Goal: Transaction & Acquisition: Purchase product/service

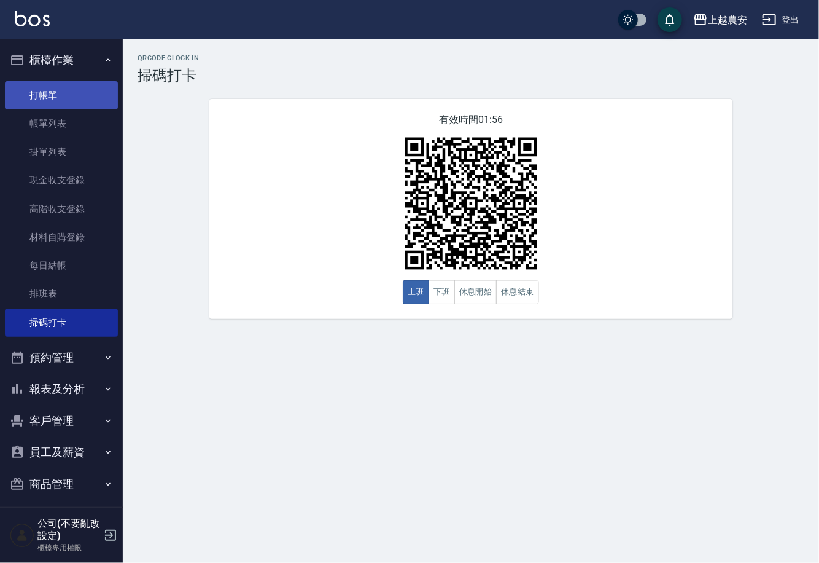
click at [79, 100] on link "打帳單" at bounding box center [61, 95] width 113 height 28
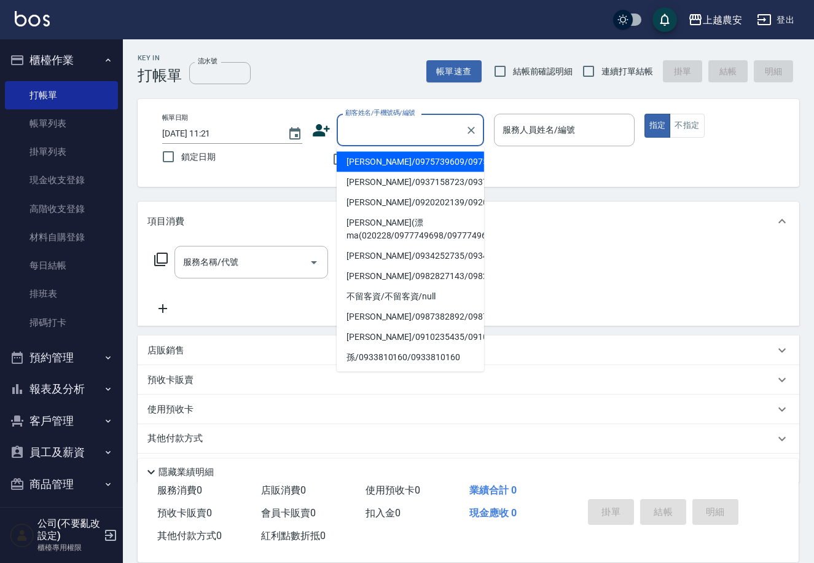
click at [409, 130] on input "顧客姓名/手機號碼/編號" at bounding box center [401, 129] width 118 height 21
type input "l"
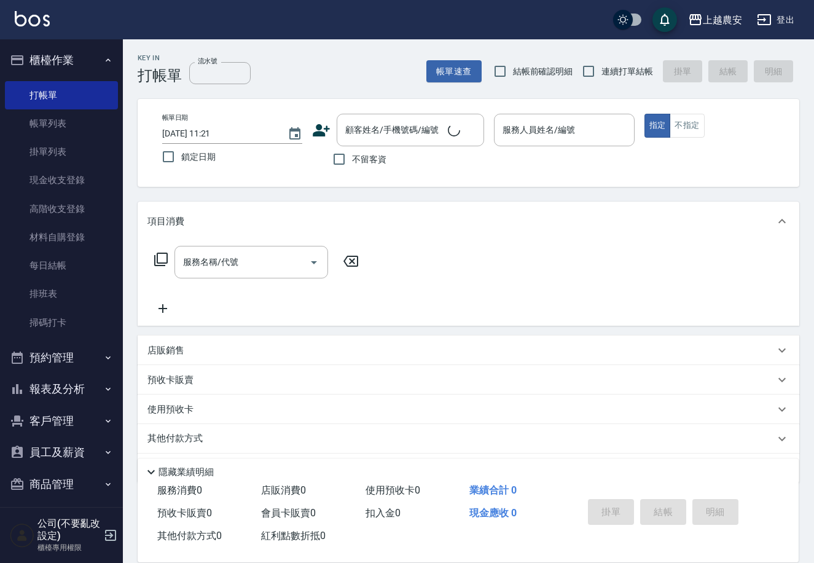
click at [289, 201] on div "項目消費" at bounding box center [469, 220] width 662 height 39
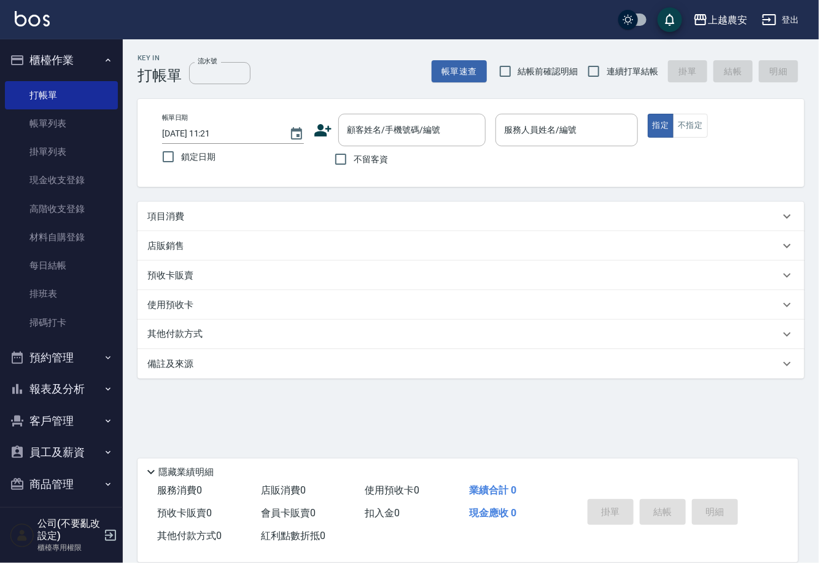
click at [373, 158] on span "不留客資" at bounding box center [371, 159] width 34 height 13
click at [354, 158] on input "不留客資" at bounding box center [341, 159] width 26 height 26
checkbox input "true"
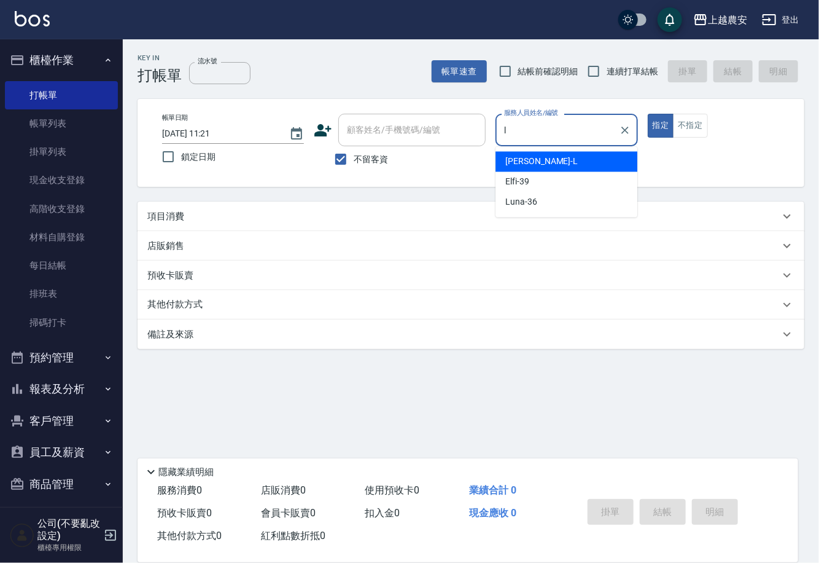
type input "[PERSON_NAME]"
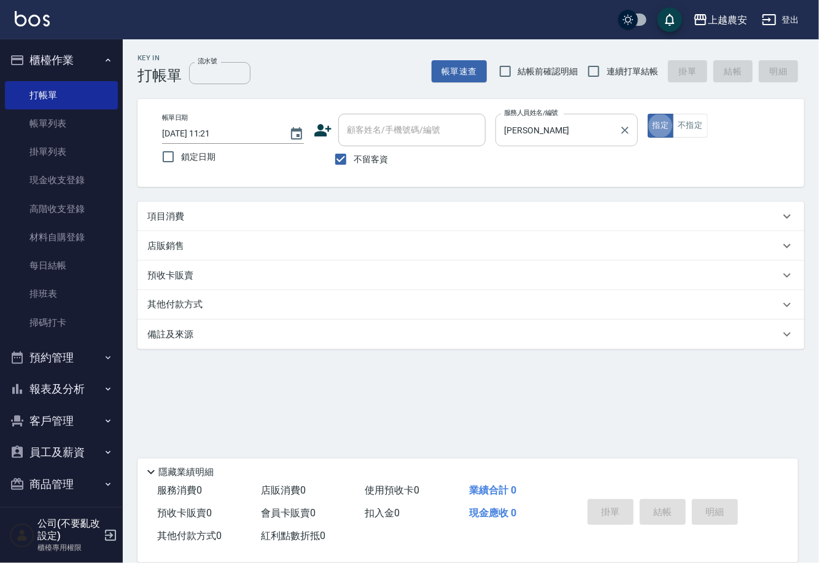
type button "true"
click at [648, 114] on button "指定" at bounding box center [661, 126] width 26 height 24
click at [215, 211] on div "項目消費" at bounding box center [463, 216] width 633 height 13
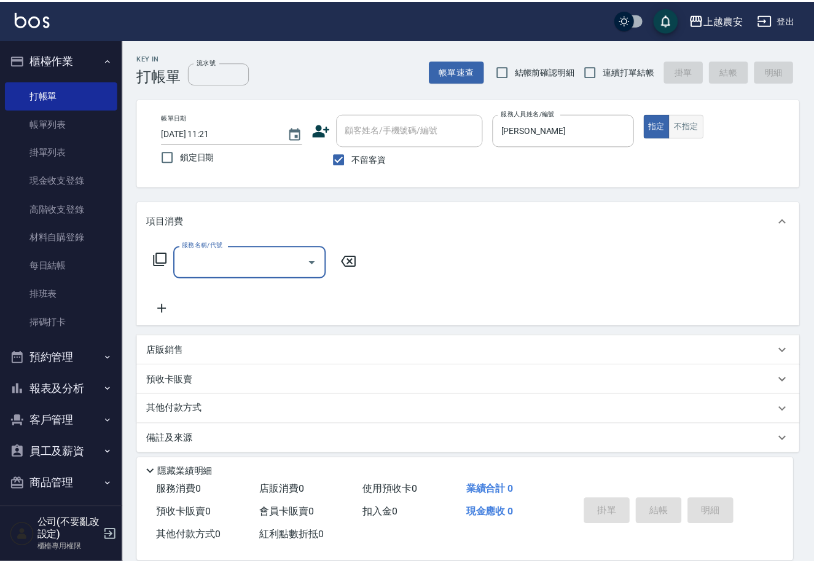
scroll to position [1, 0]
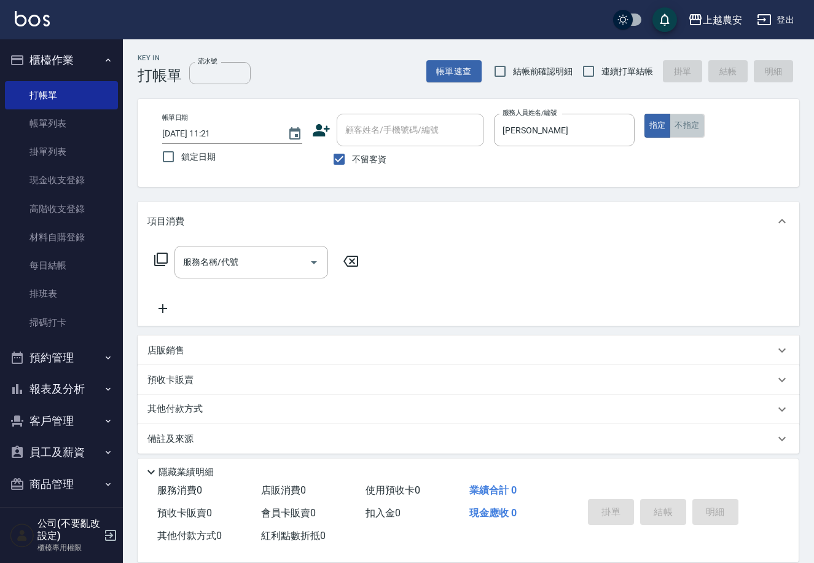
click at [693, 130] on button "不指定" at bounding box center [687, 126] width 34 height 24
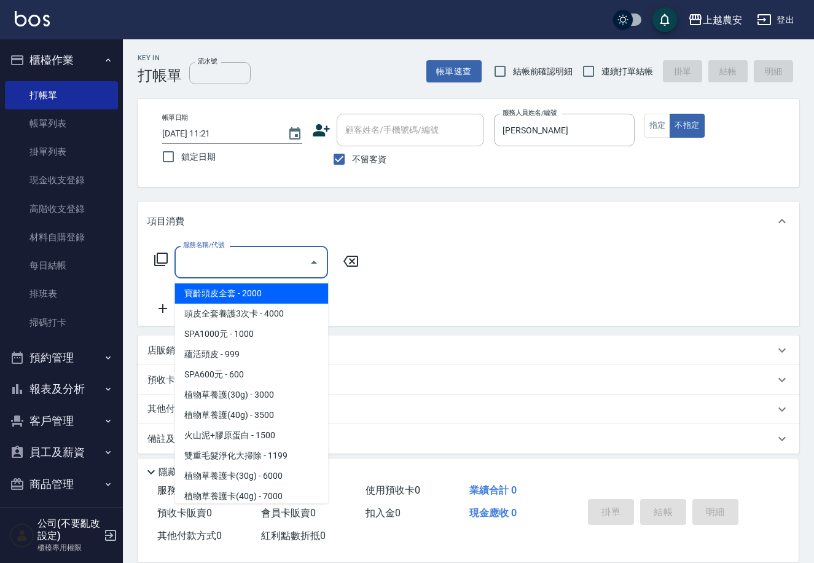
click at [204, 264] on div "服務名稱/代號 服務名稱/代號" at bounding box center [251, 262] width 154 height 33
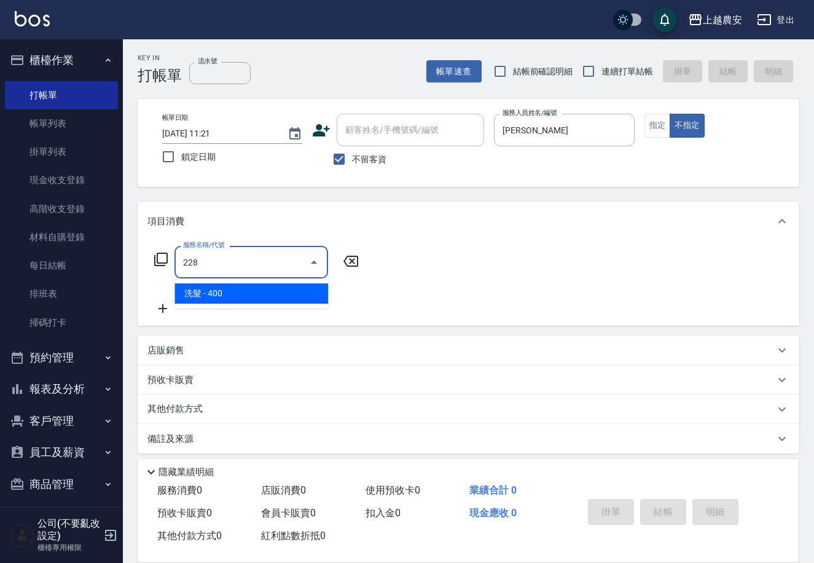
type input "洗髮(228)"
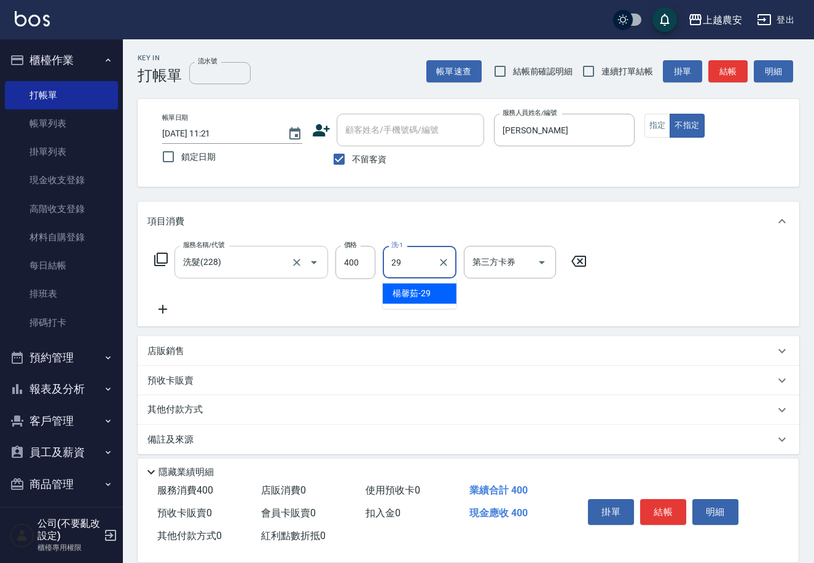
type input "[PERSON_NAME]-29"
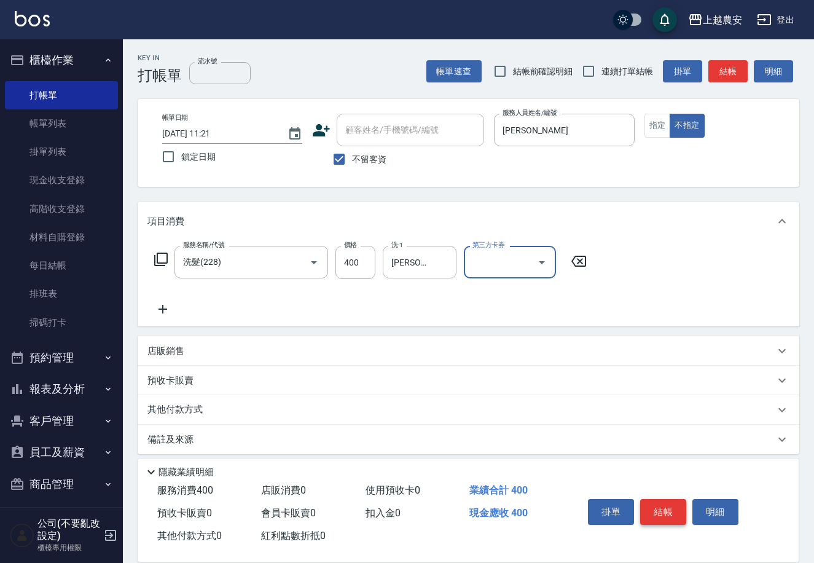
click at [661, 500] on button "結帳" at bounding box center [663, 512] width 46 height 26
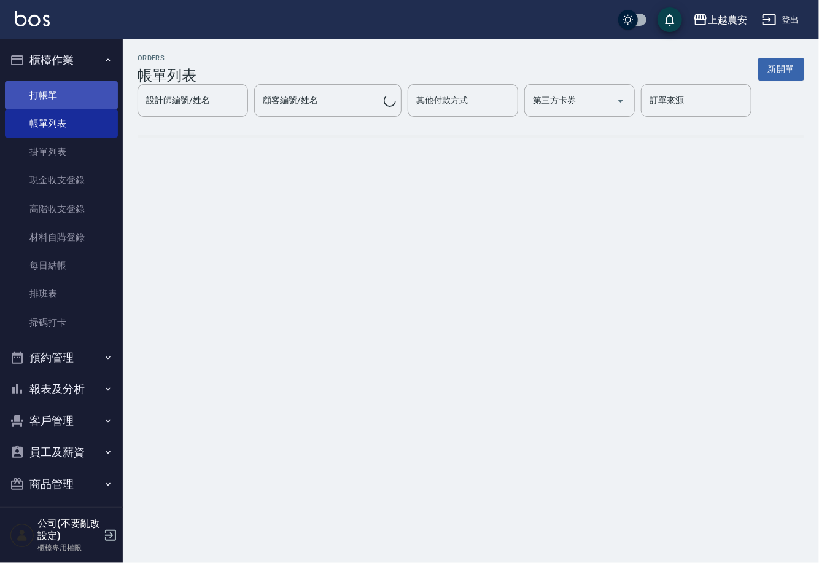
click at [61, 87] on link "打帳單" at bounding box center [61, 95] width 113 height 28
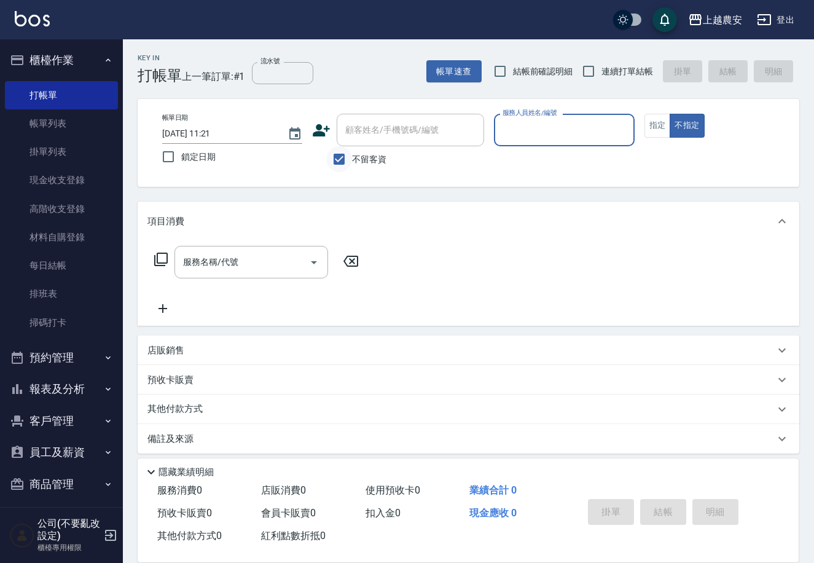
click at [336, 170] on input "不留客資" at bounding box center [339, 159] width 26 height 26
checkbox input "false"
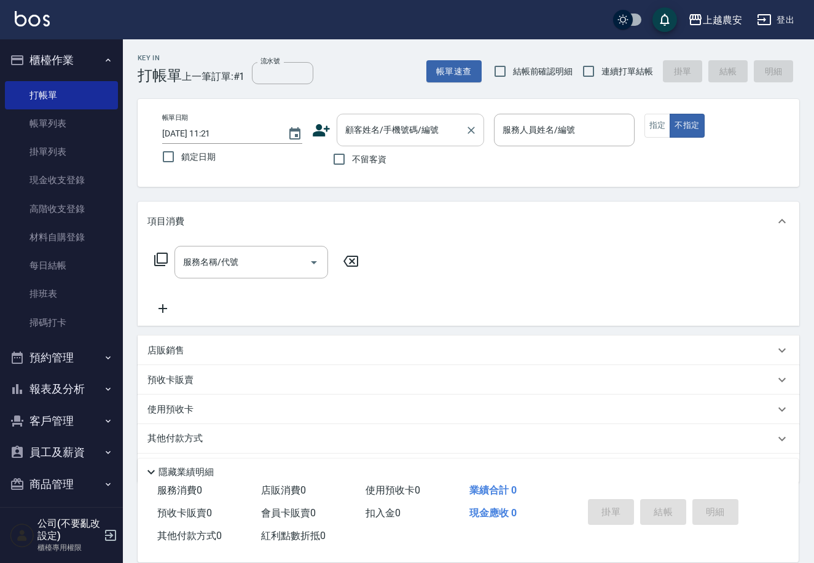
click at [408, 135] on input "顧客姓名/手機號碼/編號" at bounding box center [401, 129] width 118 height 21
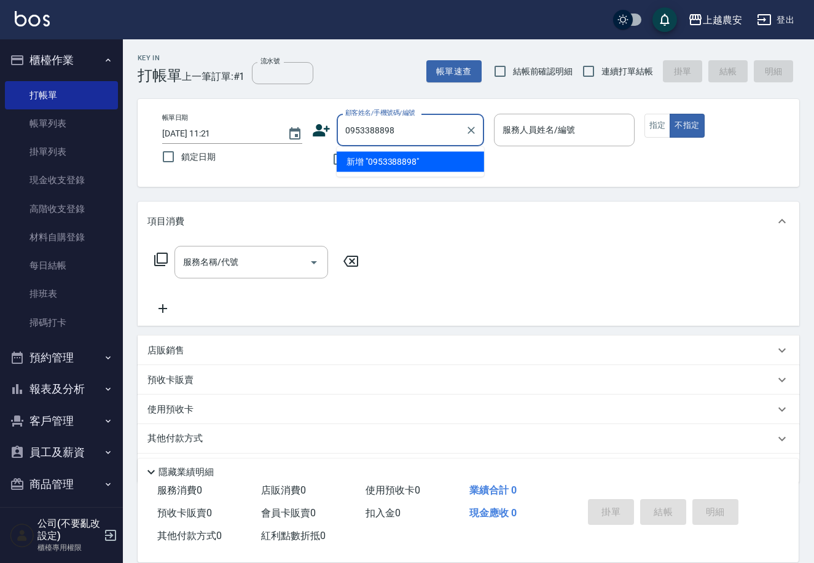
drag, startPoint x: 402, startPoint y: 130, endPoint x: 362, endPoint y: 138, distance: 40.7
click at [330, 138] on div "顧客姓名/手機號碼/編號 0953388898 顧客姓名/手機號碼/編號" at bounding box center [398, 130] width 172 height 33
type input "0953388898"
click at [316, 124] on icon at bounding box center [321, 130] width 18 height 18
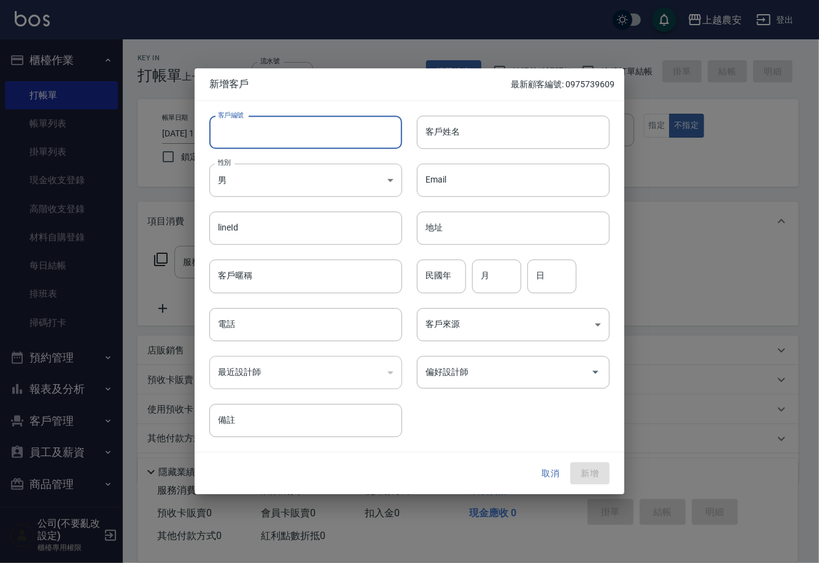
click at [316, 124] on input "客戶編號" at bounding box center [305, 131] width 193 height 33
paste input "0953388898"
type input "0953388898"
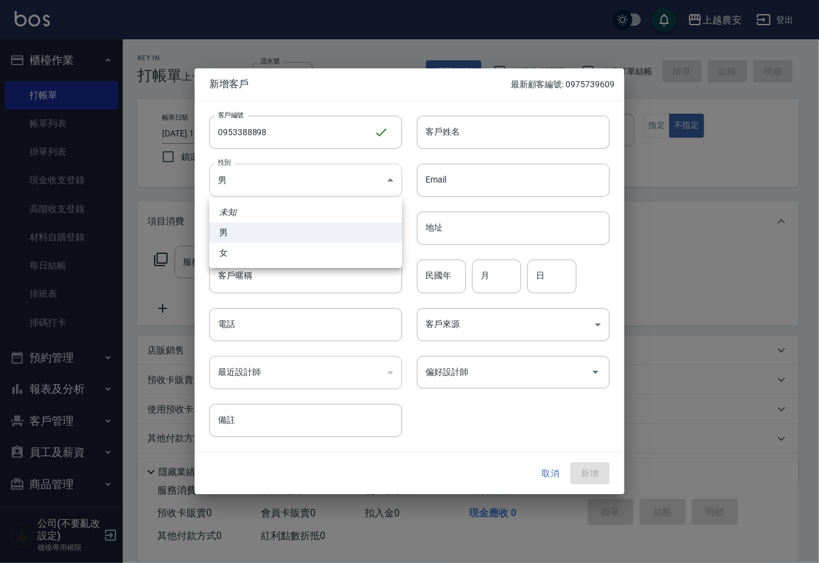
click at [321, 171] on body "上越農安 登出 櫃檯作業 打帳單 帳單列表 掛單列表 現金收支登錄 高階收支登錄 材料自購登錄 每日結帳 排班表 掃碼打卡 預約管理 預約管理 單日預約紀錄 …" at bounding box center [409, 299] width 819 height 599
click at [287, 247] on li "女" at bounding box center [305, 253] width 193 height 20
type input "[DEMOGRAPHIC_DATA]"
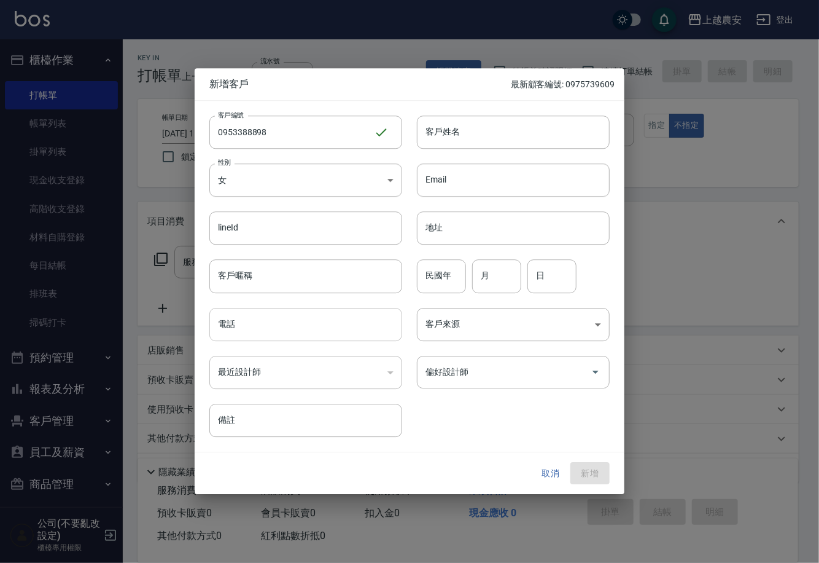
click at [334, 324] on input "電話" at bounding box center [305, 324] width 193 height 33
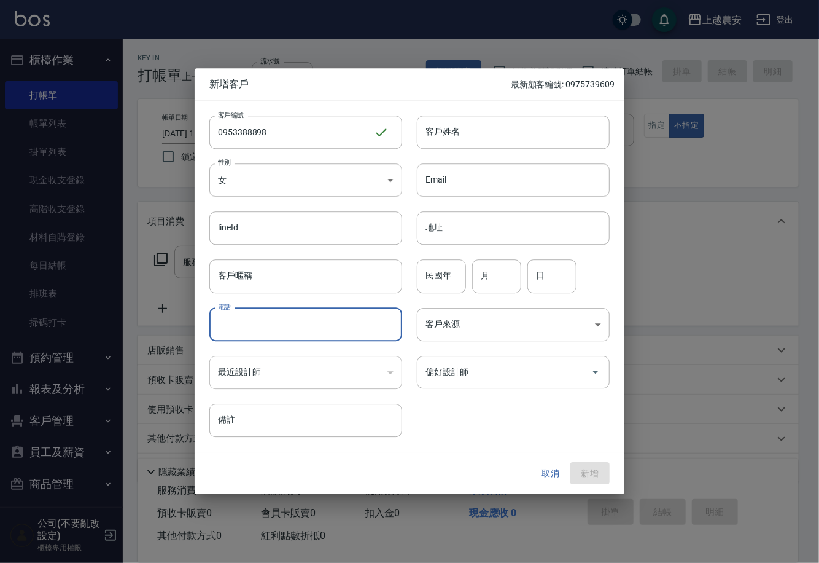
paste input "0953388898"
type input "0953388898"
click at [486, 143] on input "客戶姓名" at bounding box center [513, 131] width 193 height 33
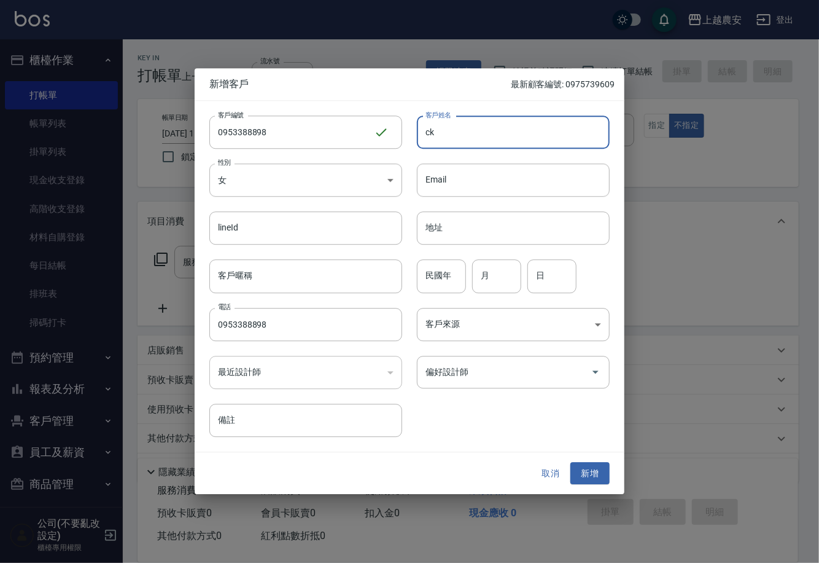
type input "c"
type input "何小姐"
click at [541, 379] on input "偏好設計師" at bounding box center [504, 371] width 163 height 21
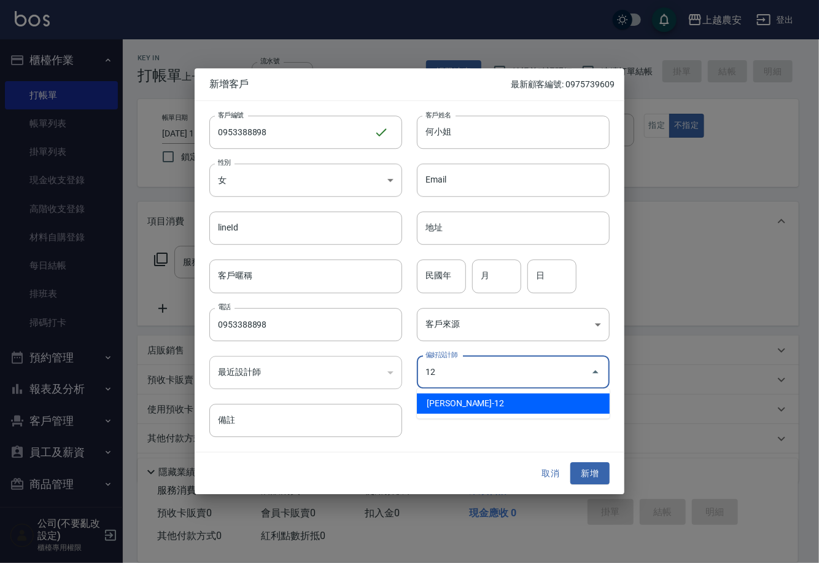
type input "蘇淑玲"
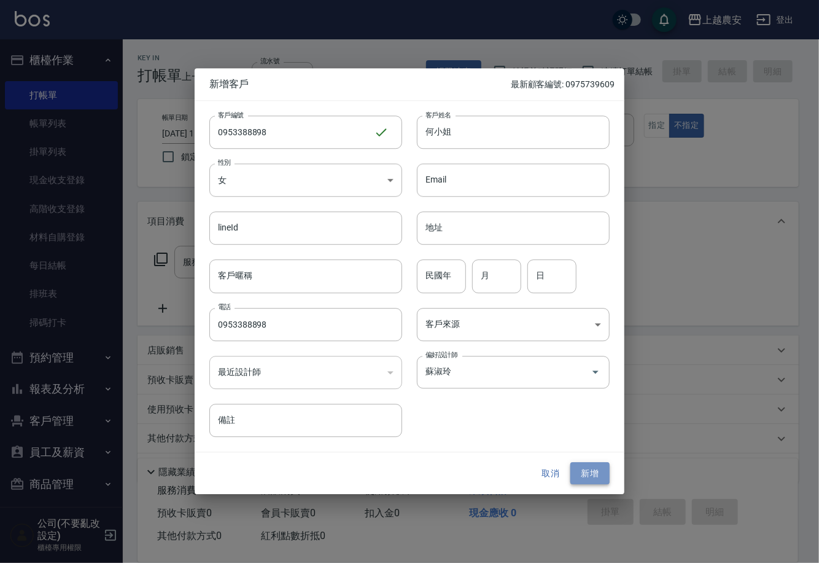
click at [604, 465] on button "新增" at bounding box center [590, 473] width 39 height 23
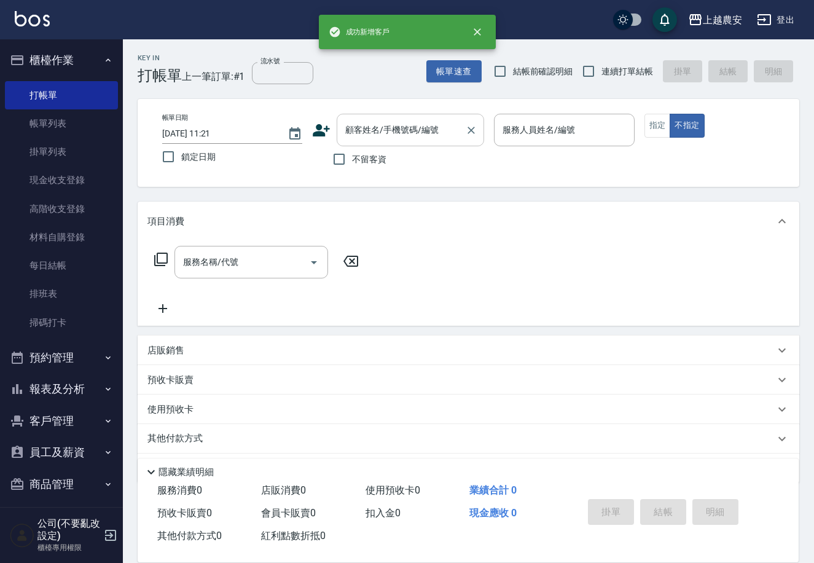
click at [394, 139] on input "顧客姓名/手機號碼/編號" at bounding box center [401, 129] width 118 height 21
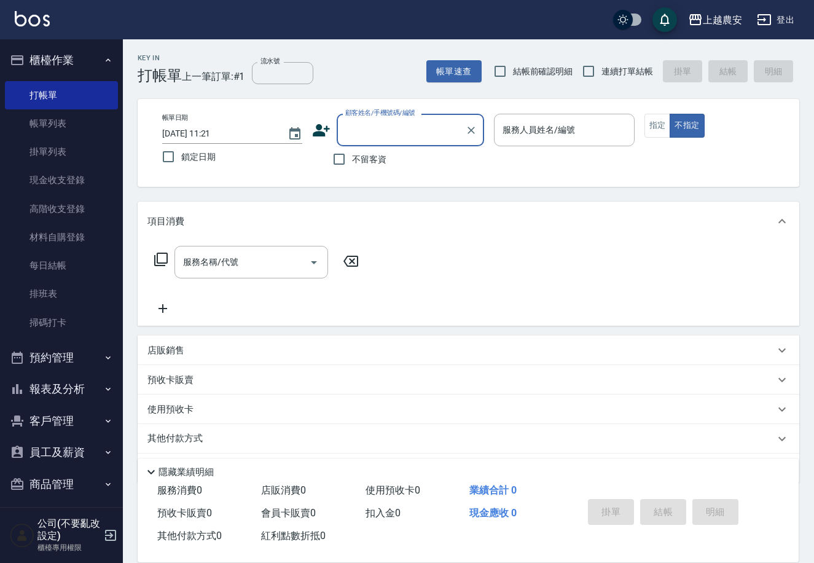
paste input "0953388898"
type input "0953388898"
click at [469, 132] on icon "Clear" at bounding box center [470, 130] width 7 height 7
click at [406, 138] on input "顧客姓名/手機號碼/編號" at bounding box center [401, 129] width 118 height 21
paste input "0953388898"
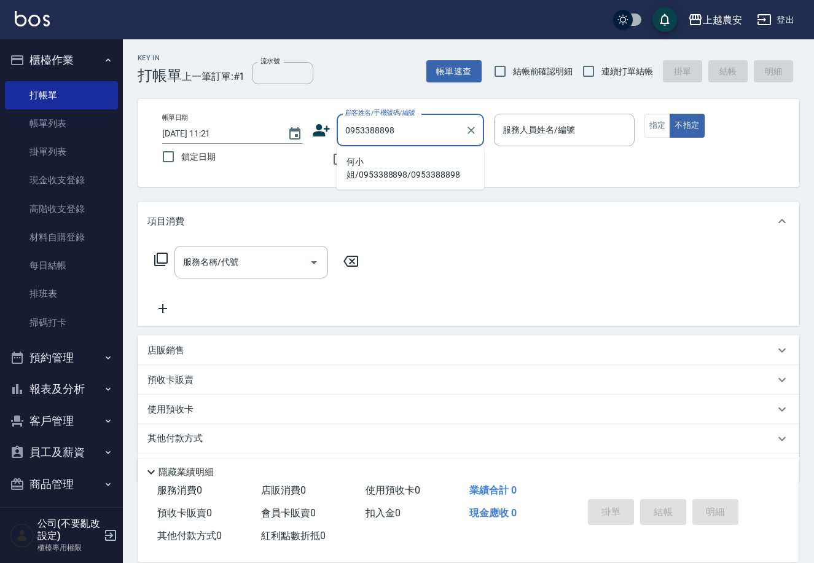
type input "何小姐/0953388898/0953388898"
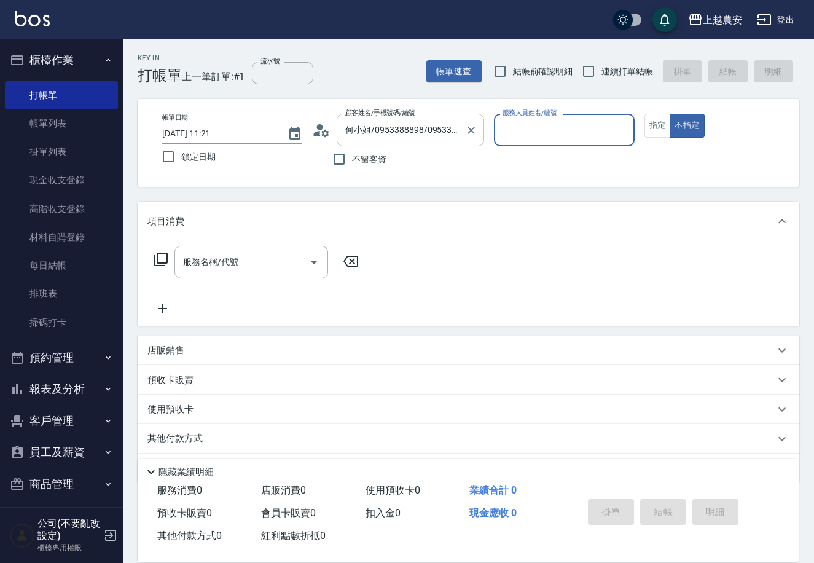
type input "[PERSON_NAME]-12"
click at [670, 114] on button "不指定" at bounding box center [687, 126] width 34 height 24
type button "false"
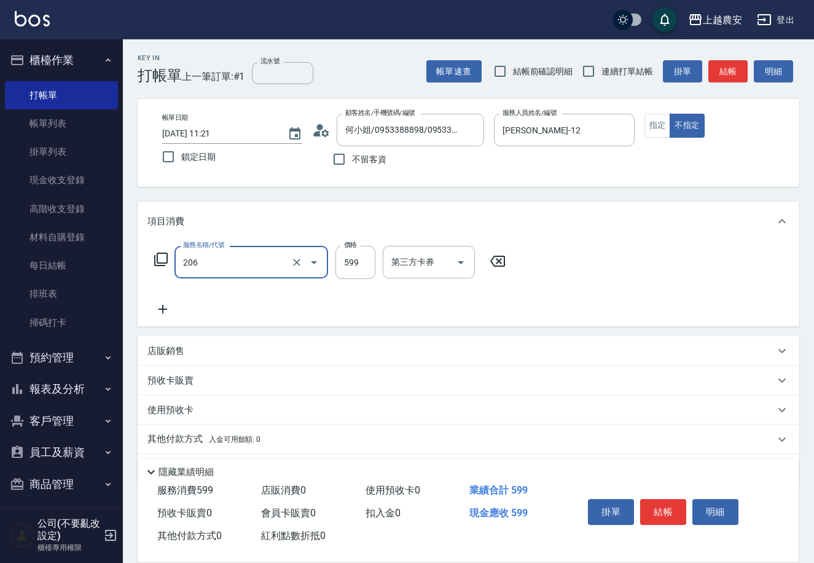
type input "洗+剪(206)"
click at [671, 516] on button "結帳" at bounding box center [663, 512] width 46 height 26
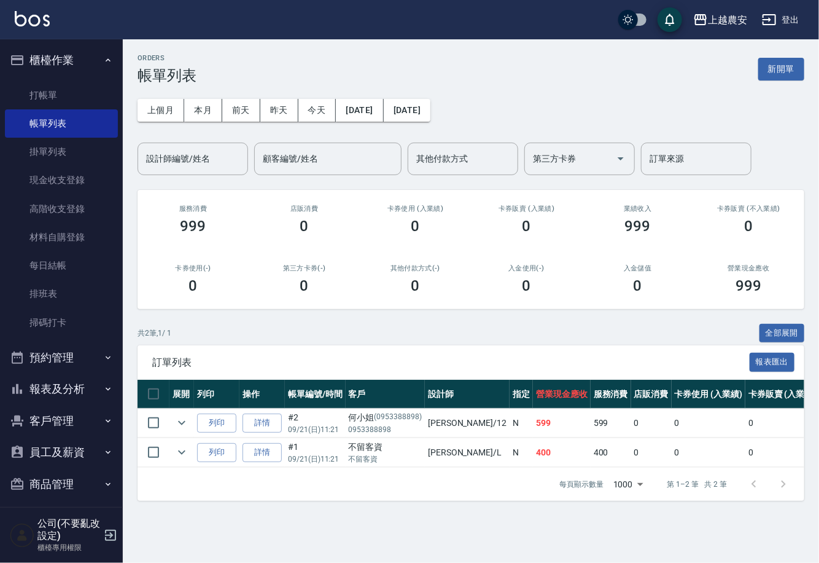
click at [57, 76] on ul "打帳單 帳單列表 掛單列表 現金收支登錄 高階收支登錄 材料自購登錄 每日結帳 排班表 掃碼打卡" at bounding box center [61, 208] width 113 height 265
click at [68, 90] on link "打帳單" at bounding box center [61, 95] width 113 height 28
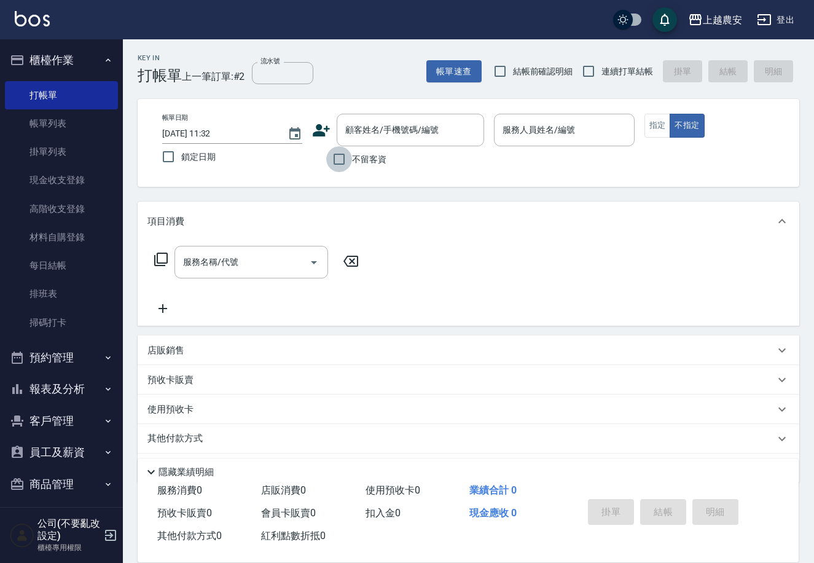
click at [328, 154] on input "不留客資" at bounding box center [339, 159] width 26 height 26
checkbox input "true"
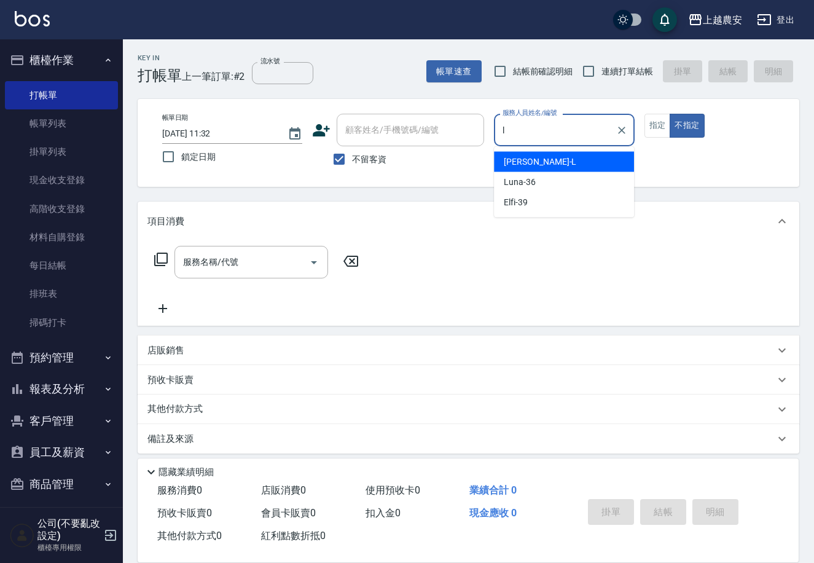
type input "[PERSON_NAME]"
type button "false"
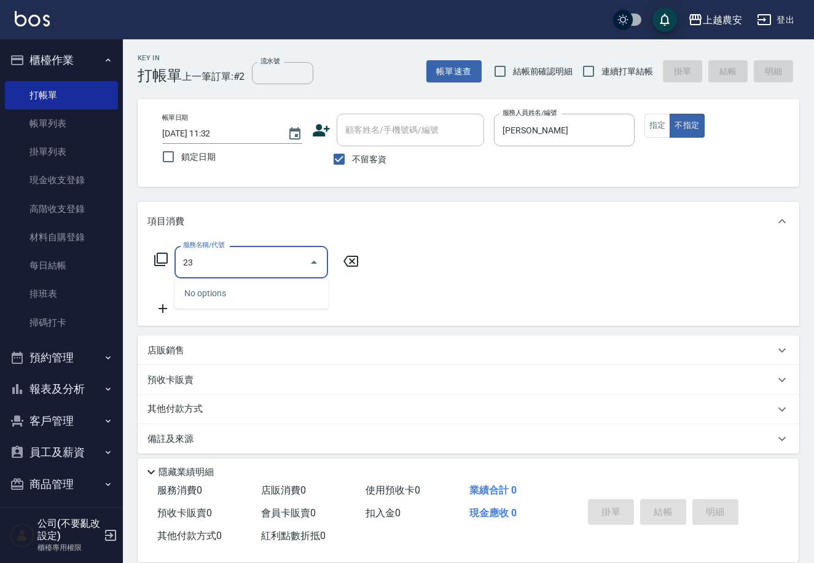
type input "2"
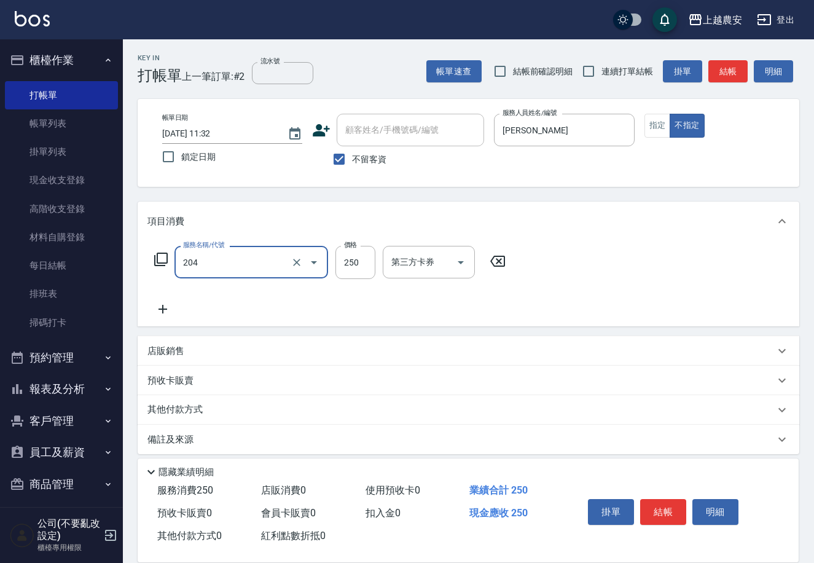
type input "梳髮(204)"
click at [649, 515] on button "結帳" at bounding box center [663, 512] width 46 height 26
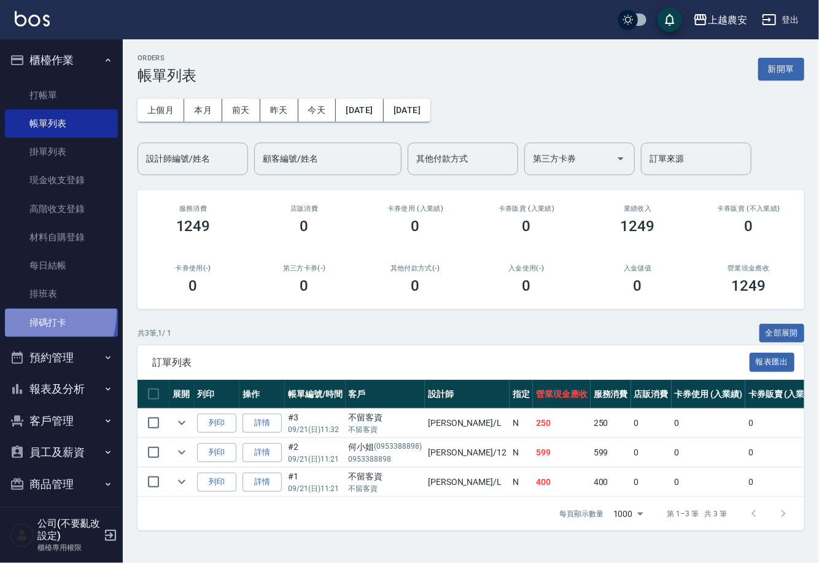
click at [21, 311] on link "掃碼打卡" at bounding box center [61, 322] width 113 height 28
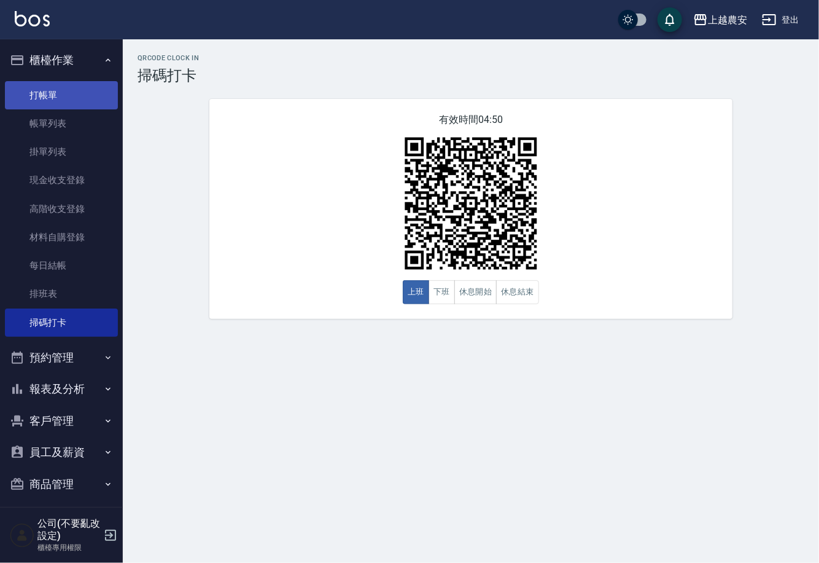
click at [95, 92] on link "打帳單" at bounding box center [61, 95] width 113 height 28
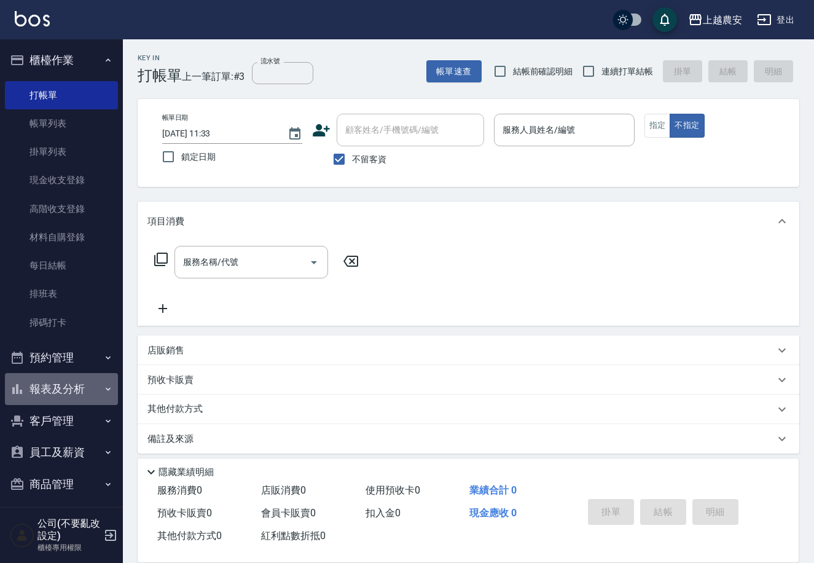
click at [81, 380] on button "報表及分析" at bounding box center [61, 389] width 113 height 32
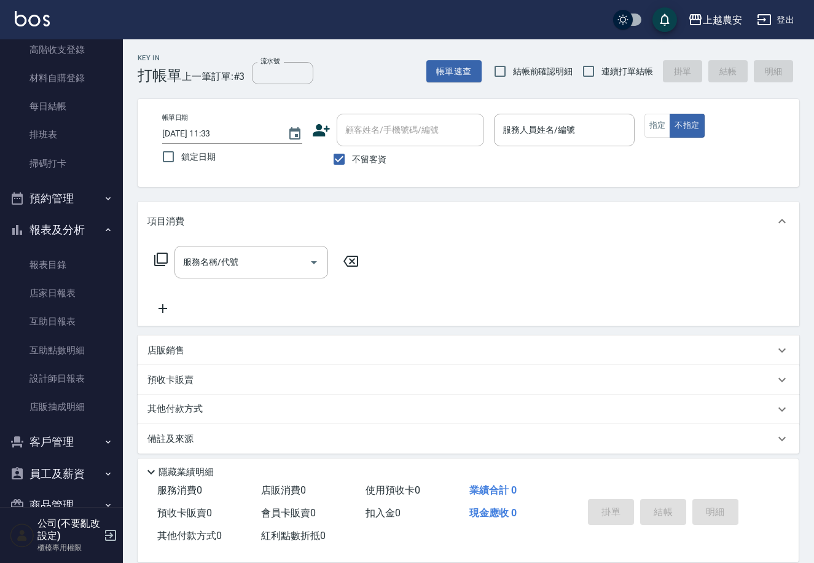
scroll to position [163, 0]
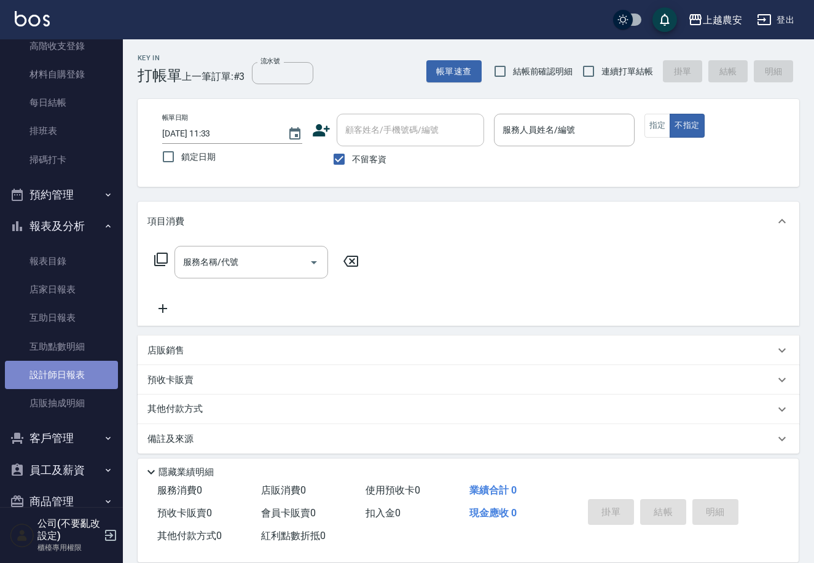
click at [77, 375] on link "設計師日報表" at bounding box center [61, 375] width 113 height 28
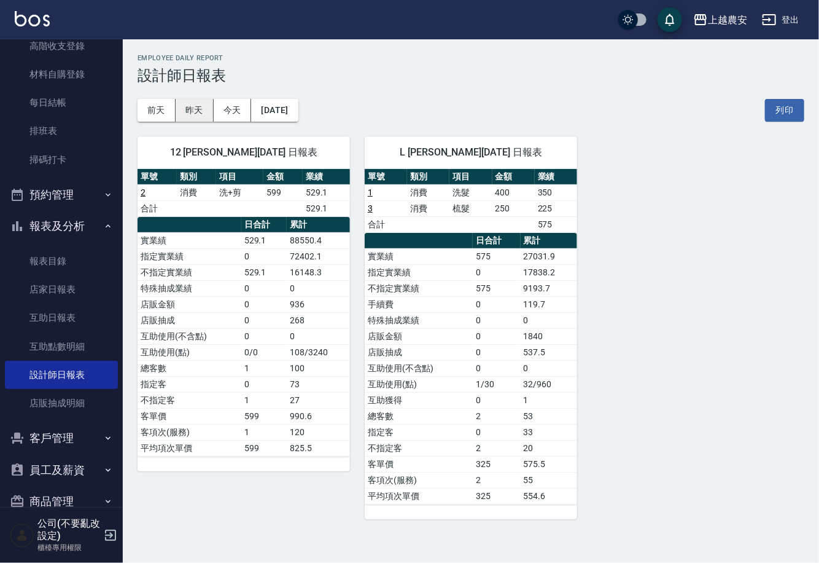
click at [198, 111] on button "昨天" at bounding box center [195, 110] width 38 height 23
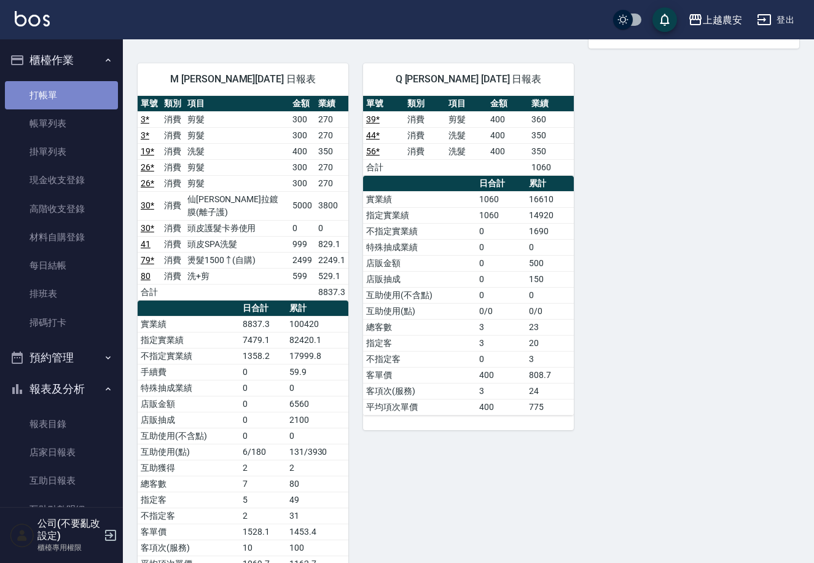
click at [72, 88] on link "打帳單" at bounding box center [61, 95] width 113 height 28
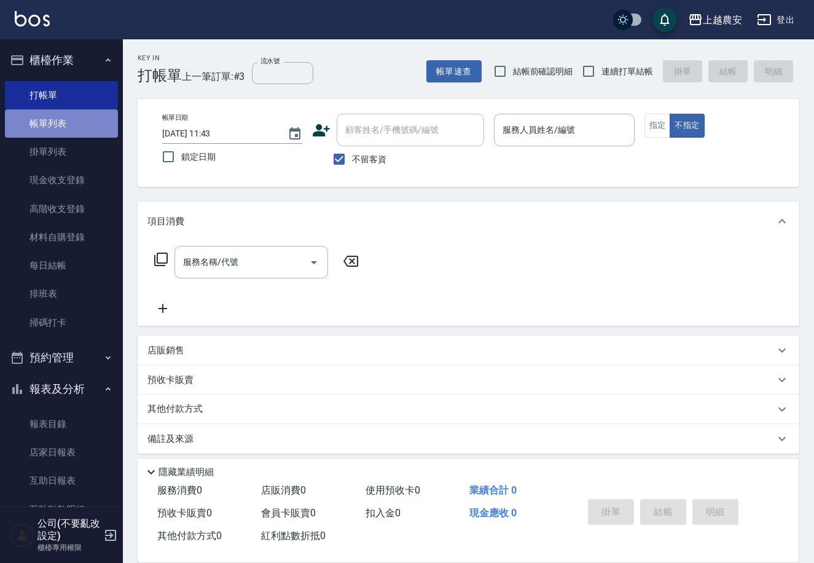
click at [91, 120] on link "帳單列表" at bounding box center [61, 123] width 113 height 28
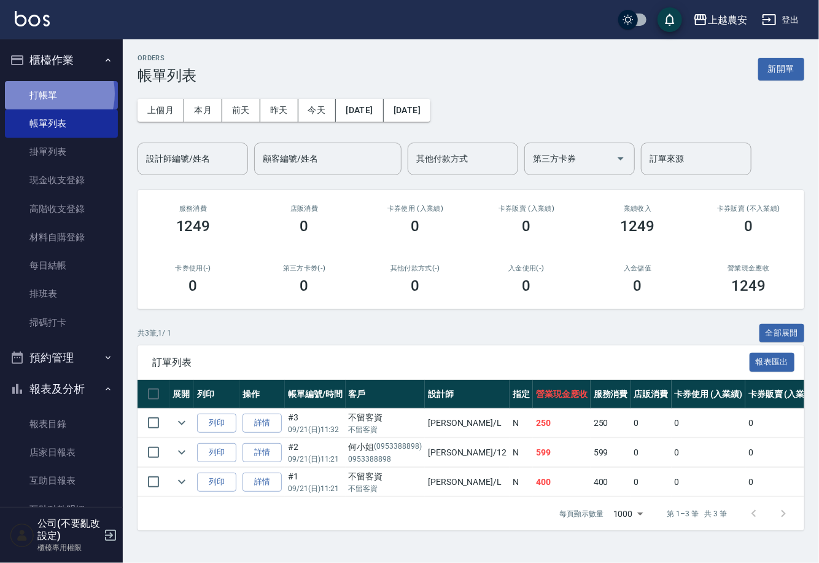
click at [49, 93] on link "打帳單" at bounding box center [61, 95] width 113 height 28
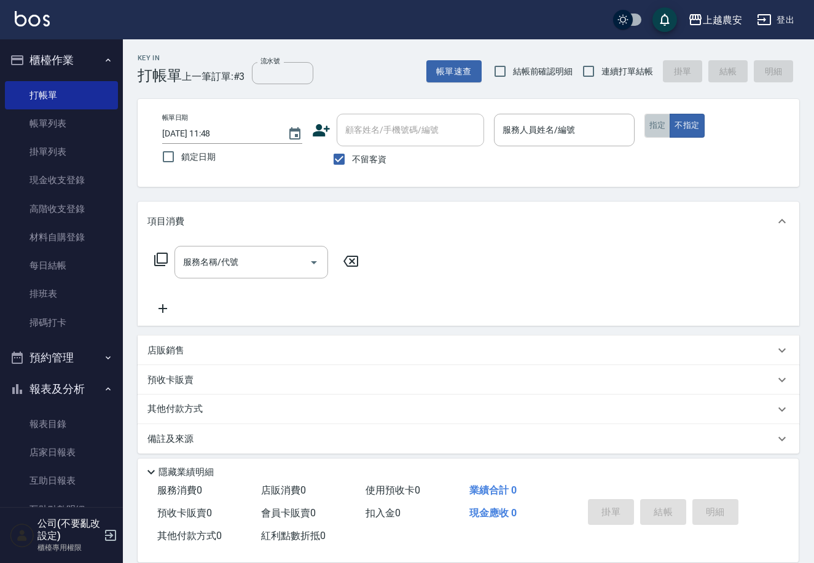
click at [652, 127] on button "指定" at bounding box center [657, 126] width 26 height 24
click at [345, 154] on input "不留客資" at bounding box center [339, 159] width 26 height 26
checkbox input "false"
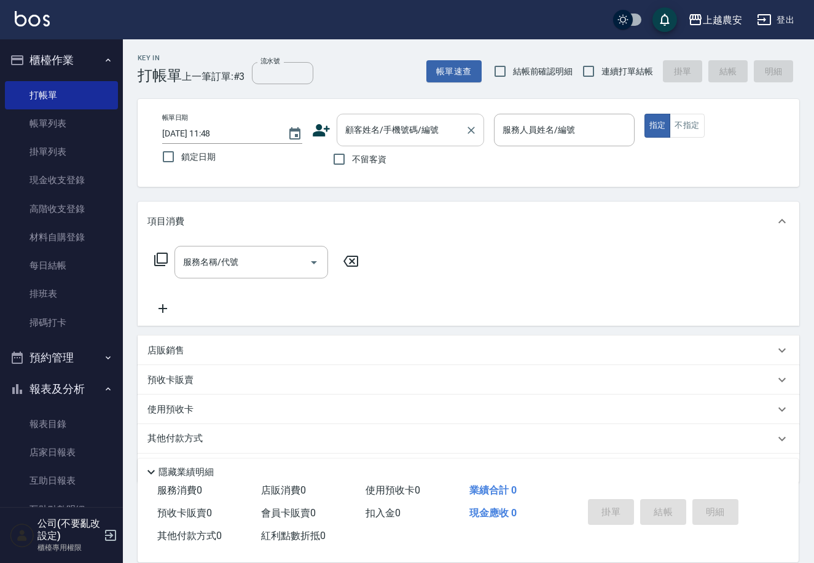
click at [373, 117] on div "顧客姓名/手機號碼/編號" at bounding box center [410, 130] width 147 height 33
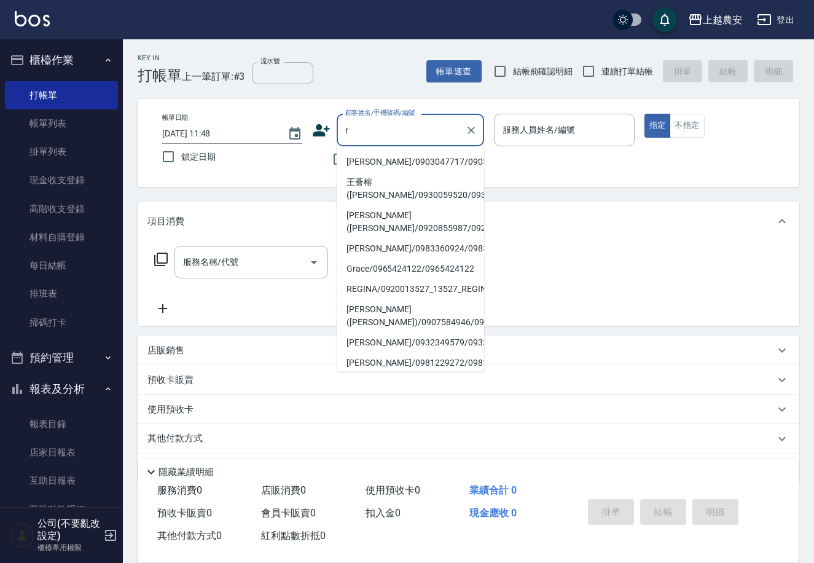
type input "r"
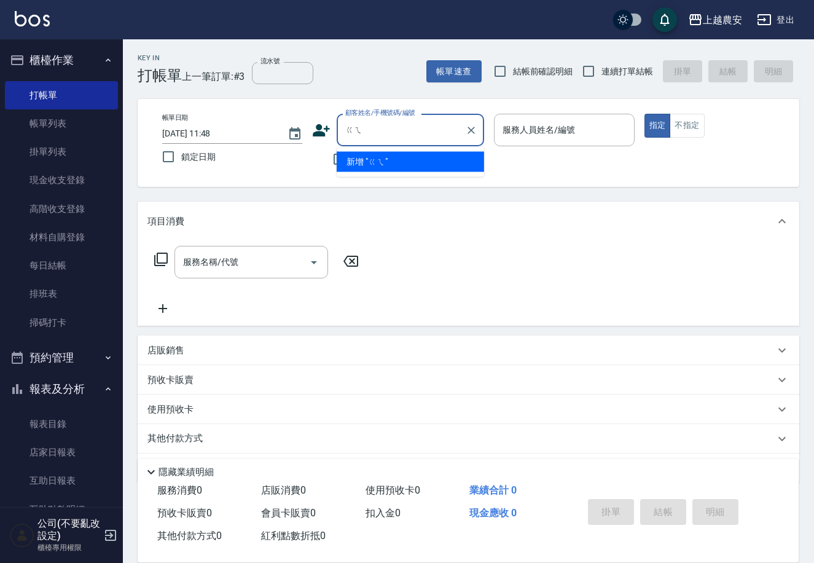
type input "ㄍ"
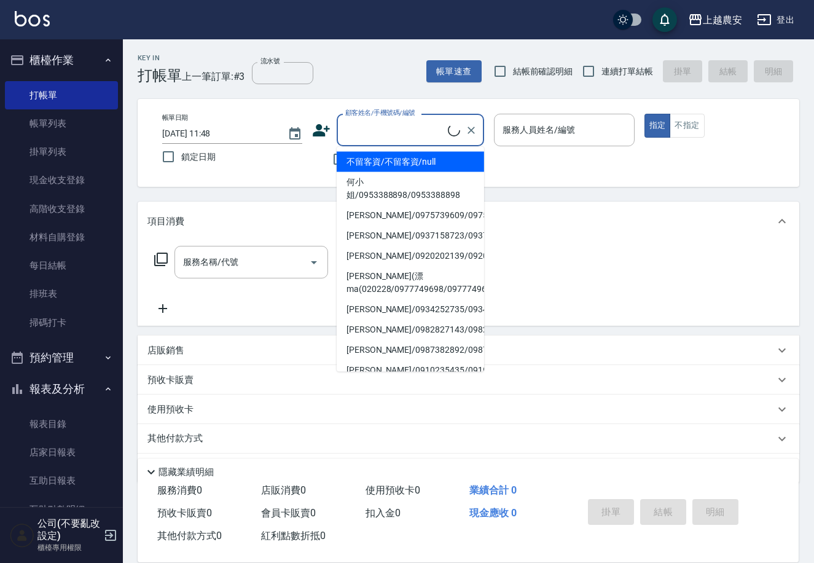
type input "ㄋ"
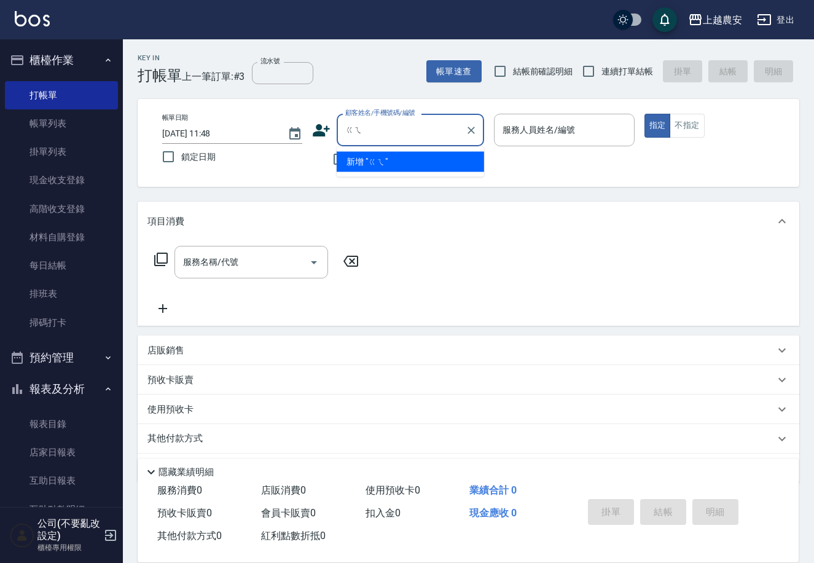
type input "ㄍ"
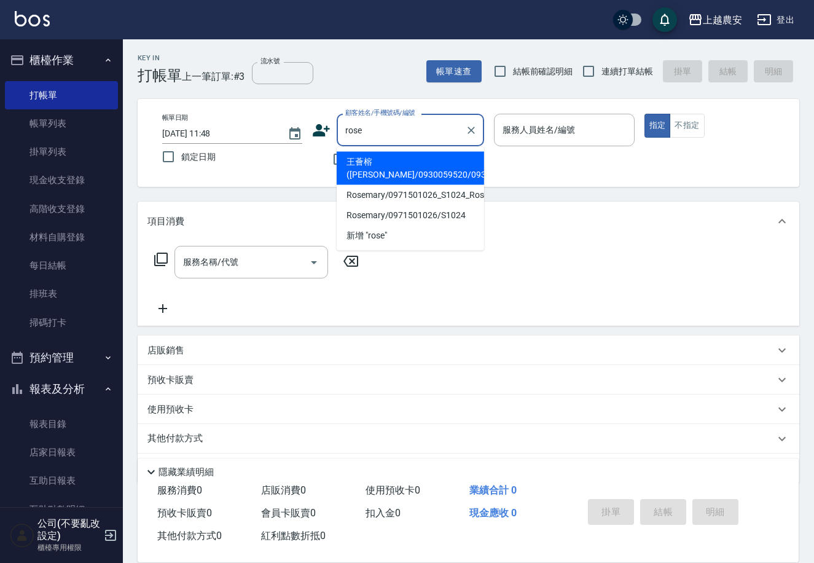
click at [447, 158] on li "王薈榕([PERSON_NAME]/0930059520/0930059520" at bounding box center [410, 168] width 147 height 33
type input "王薈榕([PERSON_NAME]/0930059520/0930059520"
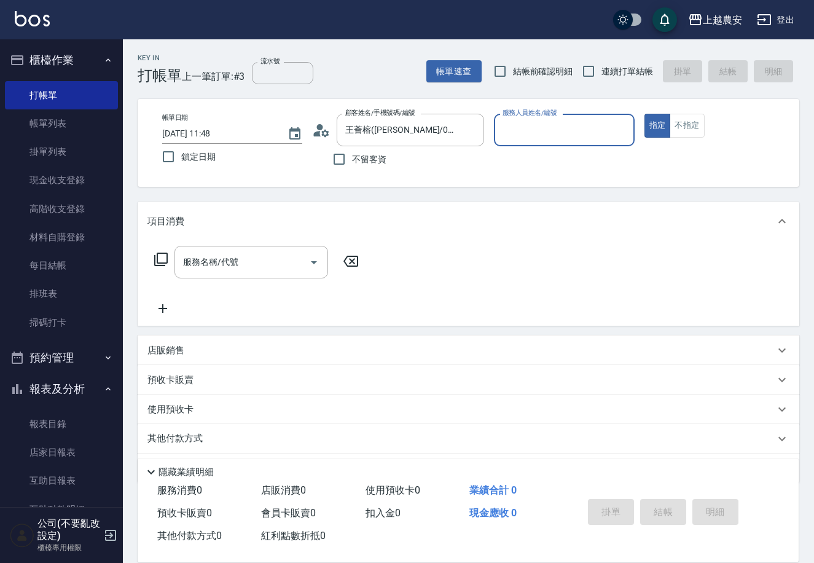
type input "[PERSON_NAME]-12"
click at [644, 114] on button "指定" at bounding box center [657, 126] width 26 height 24
type button "true"
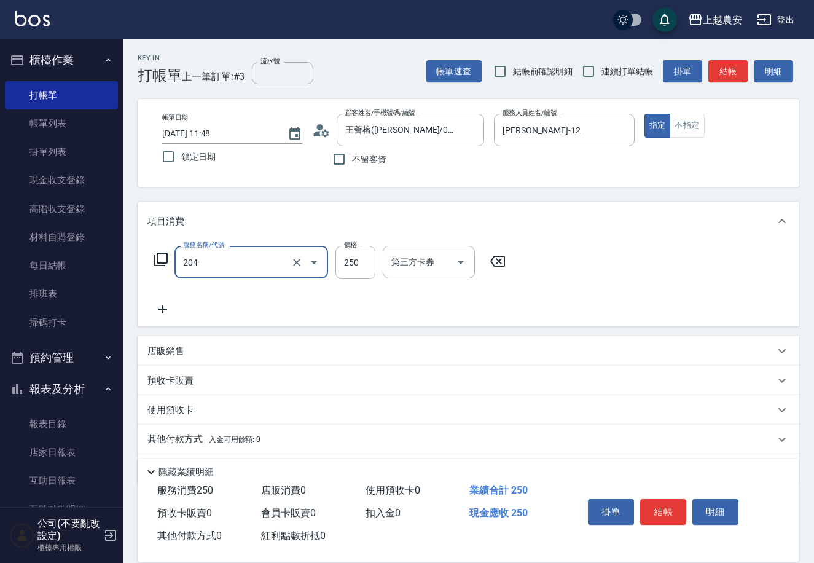
type input "梳髮(204)"
type input "300"
click at [294, 262] on icon "Clear" at bounding box center [297, 262] width 12 height 12
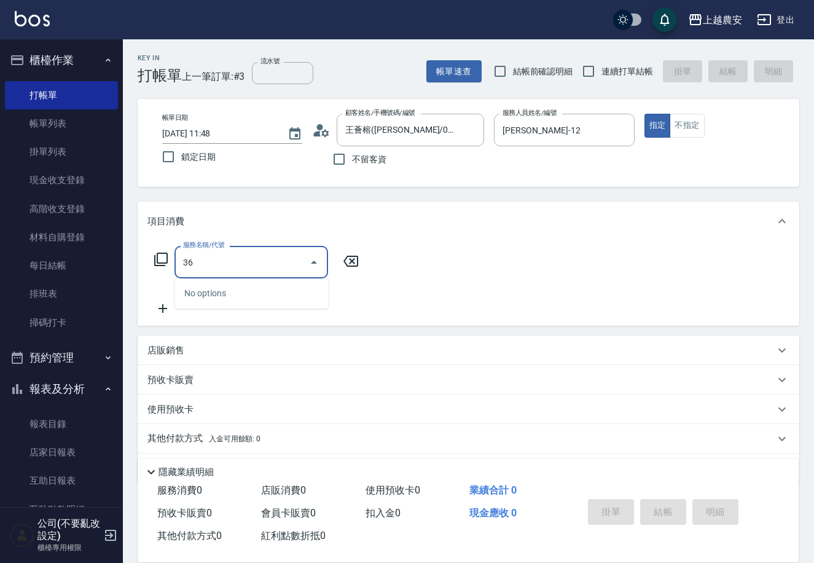
type input "3"
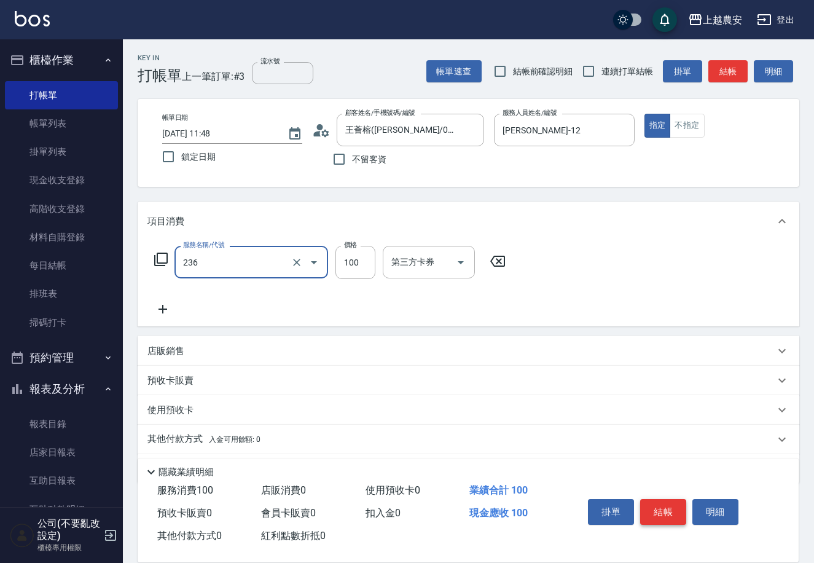
type input "手棒(236)"
drag, startPoint x: 665, startPoint y: 505, endPoint x: 661, endPoint y: 496, distance: 10.2
click at [661, 499] on button "結帳" at bounding box center [663, 512] width 46 height 26
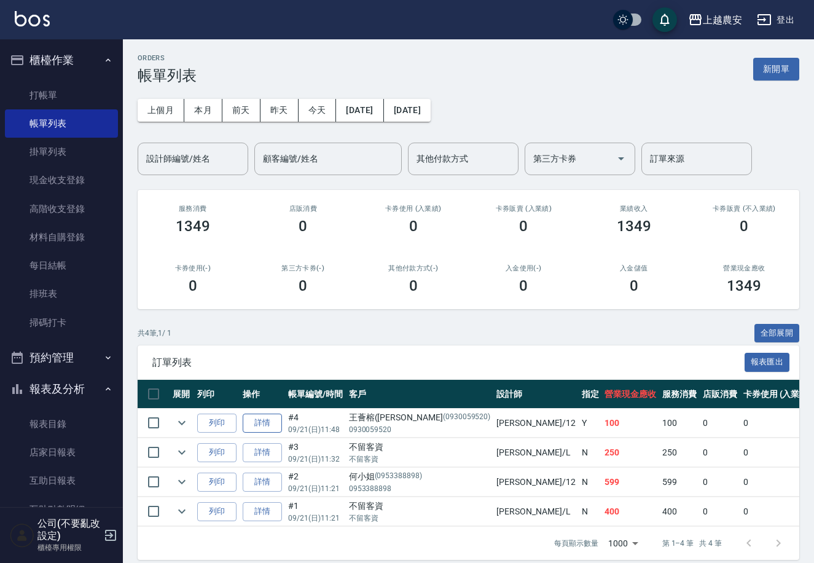
click at [271, 422] on link "詳情" at bounding box center [262, 422] width 39 height 19
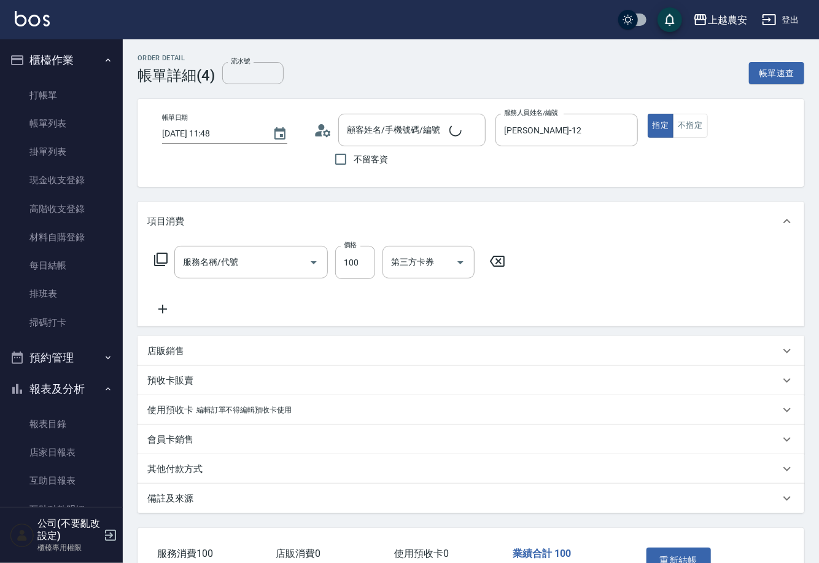
type input "[DATE] 11:48"
type input "[PERSON_NAME]-12"
type input "手棒(236)"
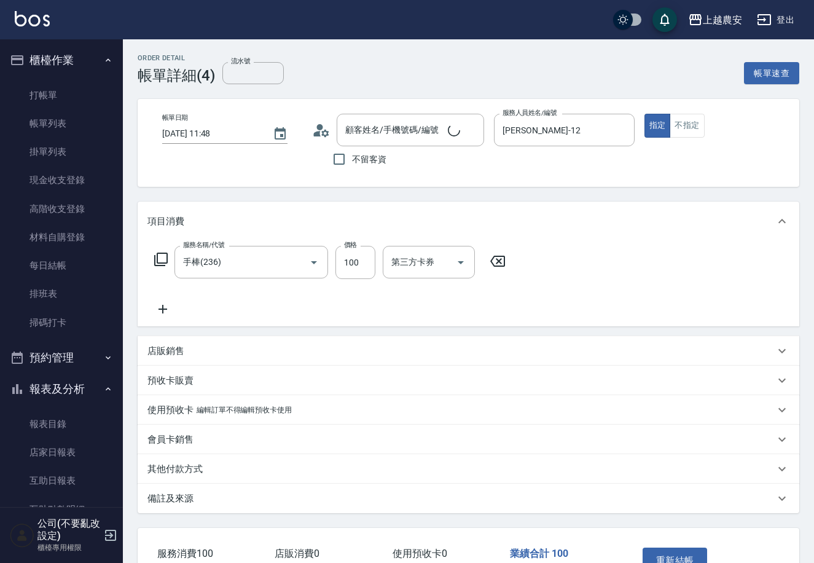
type input "王薈榕([PERSON_NAME]/0930059520/0930059520"
click at [270, 260] on input "手棒(236)" at bounding box center [234, 261] width 108 height 21
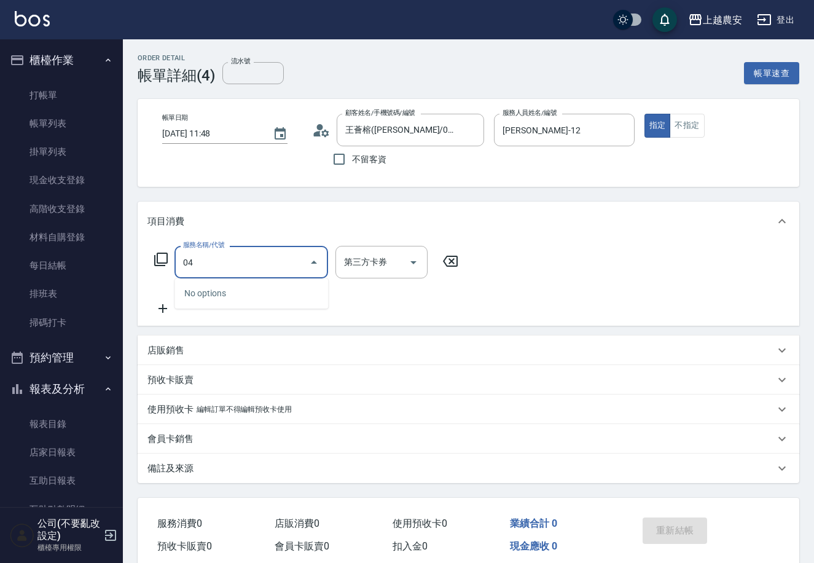
type input "0"
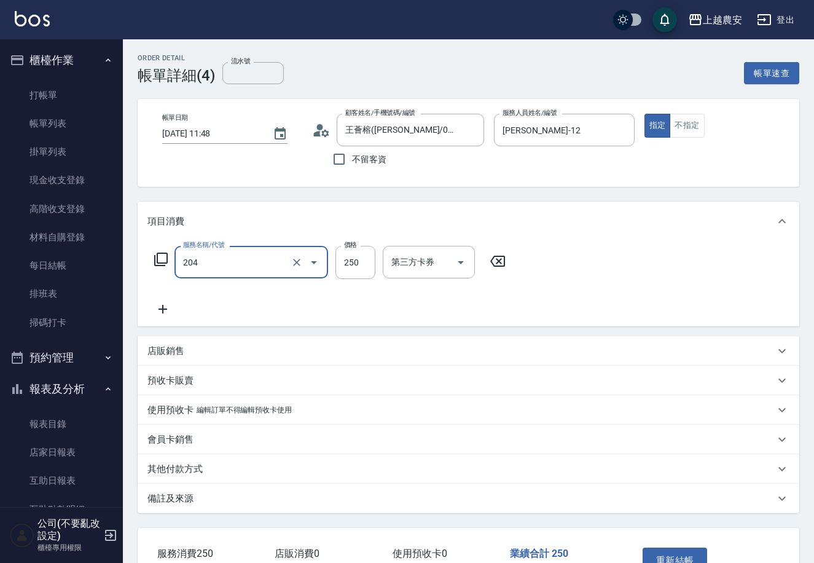
type input "梳髮(204)"
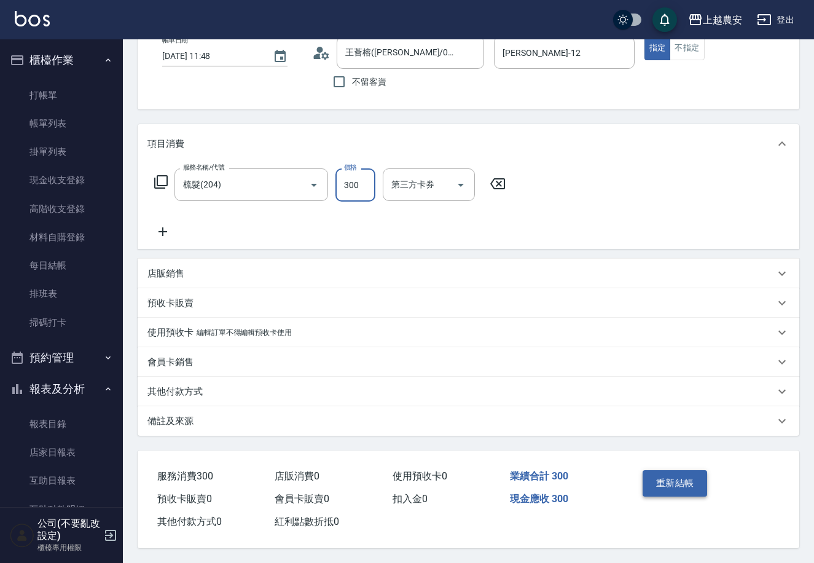
type input "300"
click at [653, 490] on button "重新結帳" at bounding box center [674, 483] width 65 height 26
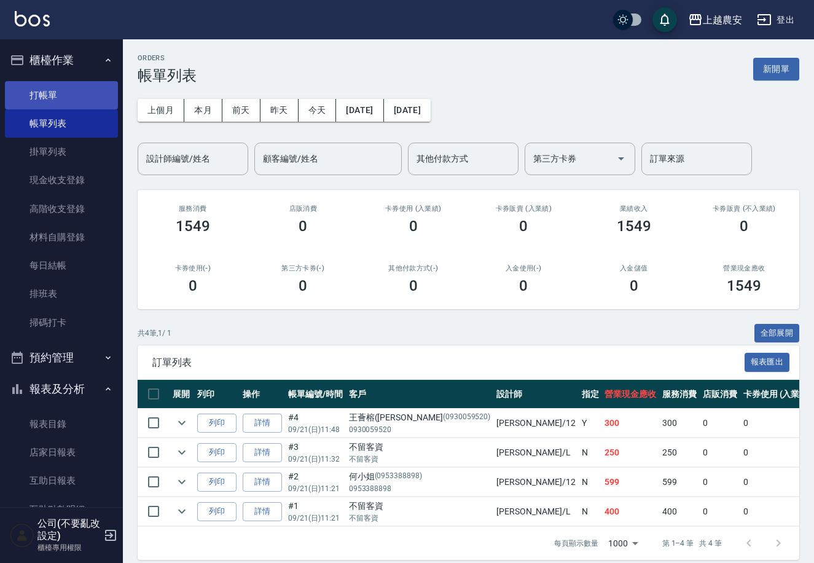
click at [55, 84] on link "打帳單" at bounding box center [61, 95] width 113 height 28
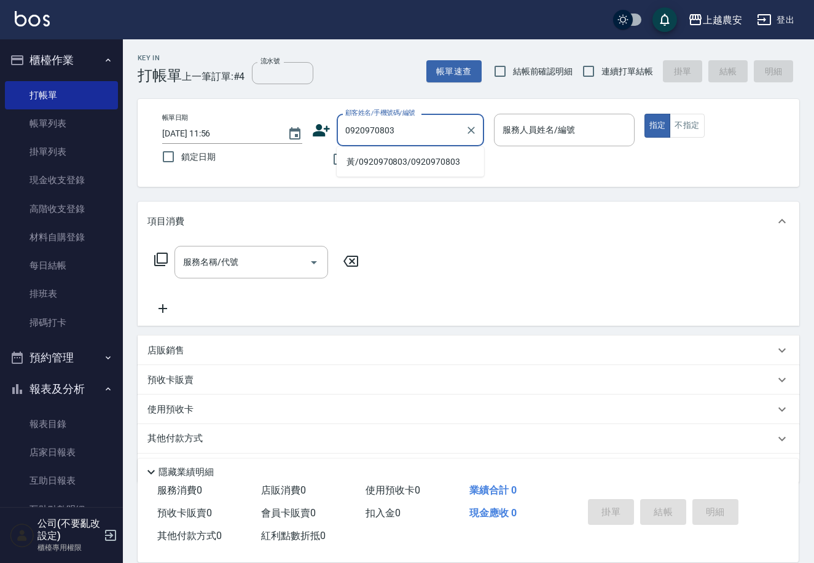
type input "0920970803"
click at [322, 128] on icon at bounding box center [321, 130] width 18 height 18
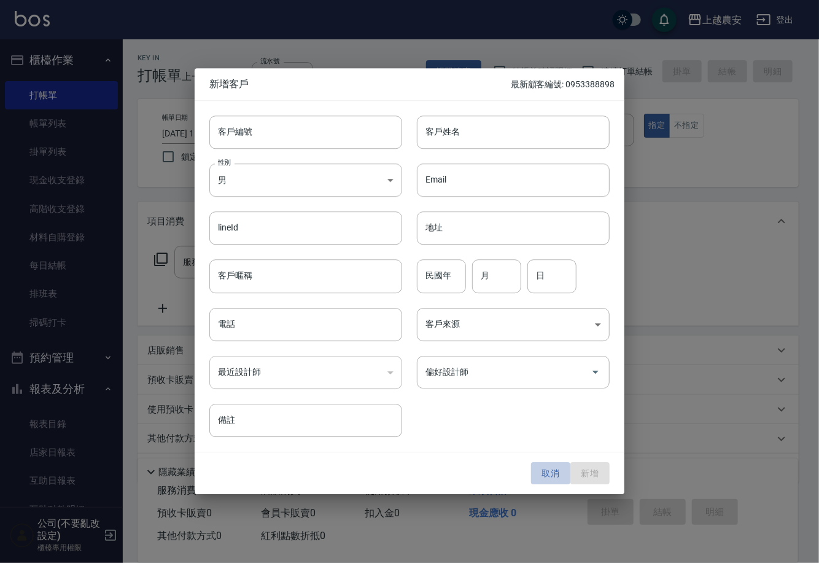
click at [551, 470] on button "取消" at bounding box center [550, 473] width 39 height 23
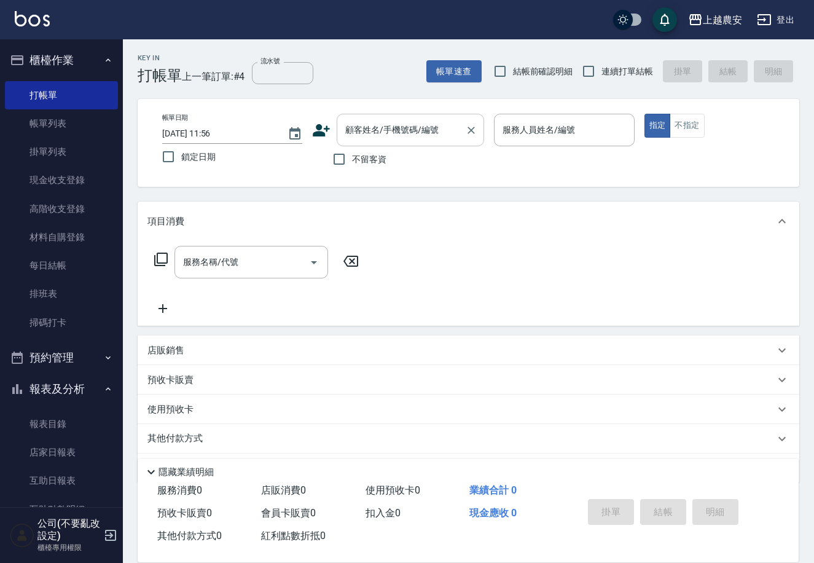
click at [372, 135] on input "顧客姓名/手機號碼/編號" at bounding box center [401, 129] width 118 height 21
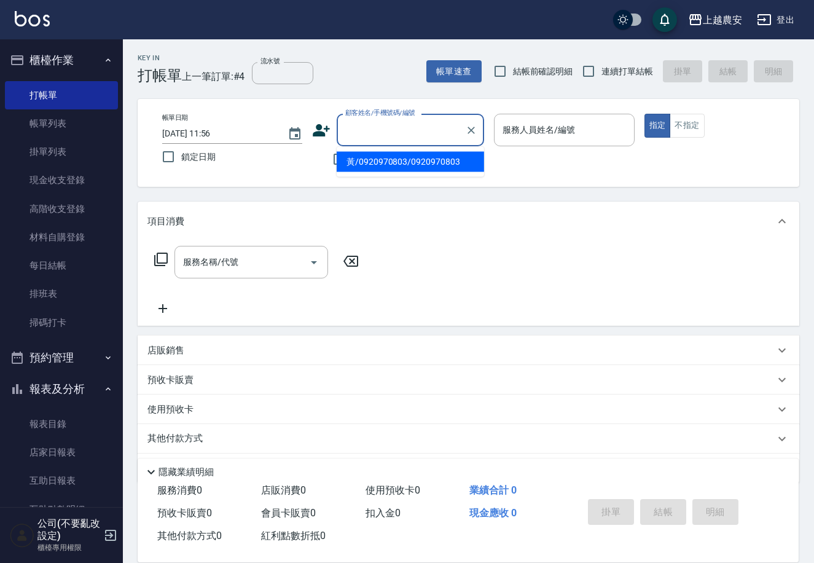
click at [375, 157] on li "黃/0920970803/0920970803" at bounding box center [410, 162] width 147 height 20
type input "黃/0920970803/0920970803"
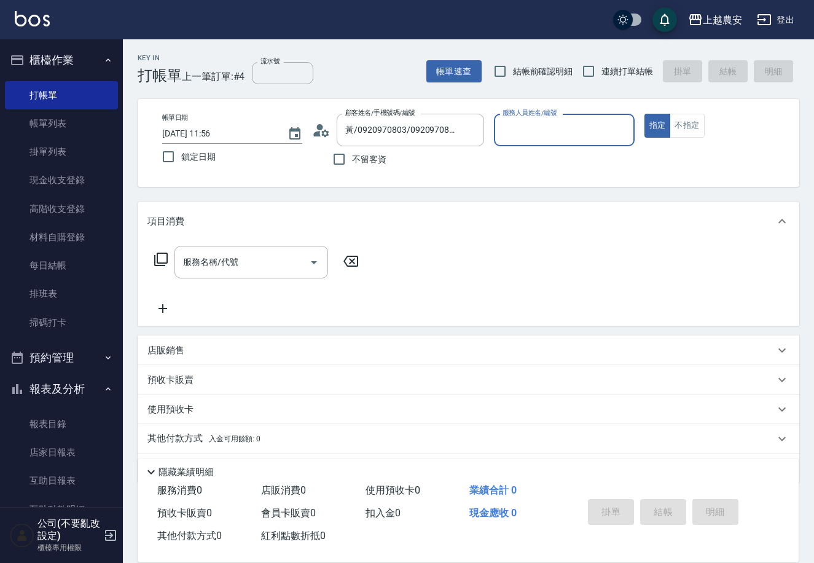
click at [321, 129] on circle at bounding box center [320, 127] width 6 height 6
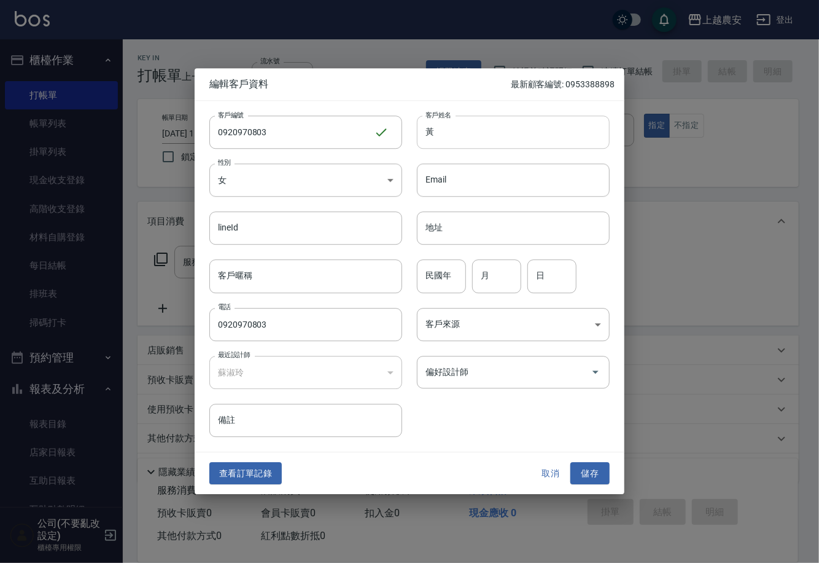
click at [439, 141] on input "黃" at bounding box center [513, 131] width 193 height 33
type input "[PERSON_NAME]"
click at [593, 474] on button "儲存" at bounding box center [590, 473] width 39 height 23
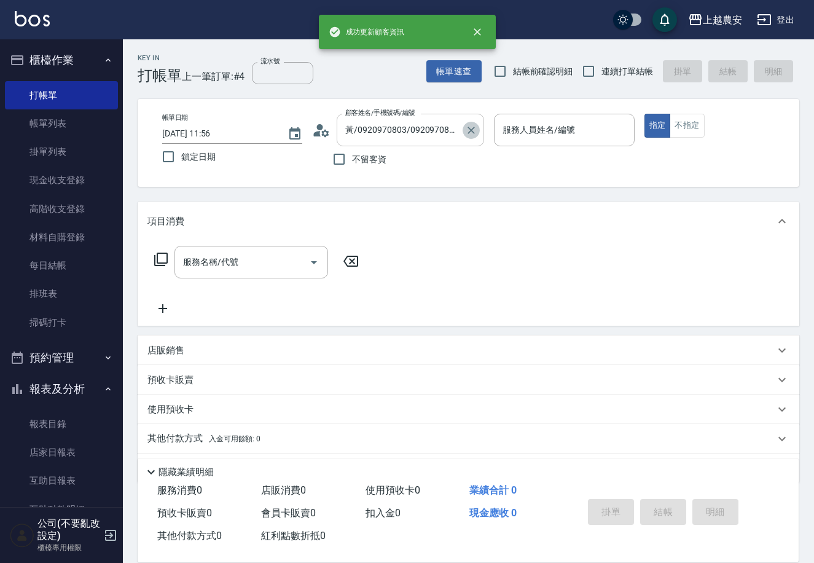
click at [466, 128] on icon "Clear" at bounding box center [471, 130] width 12 height 12
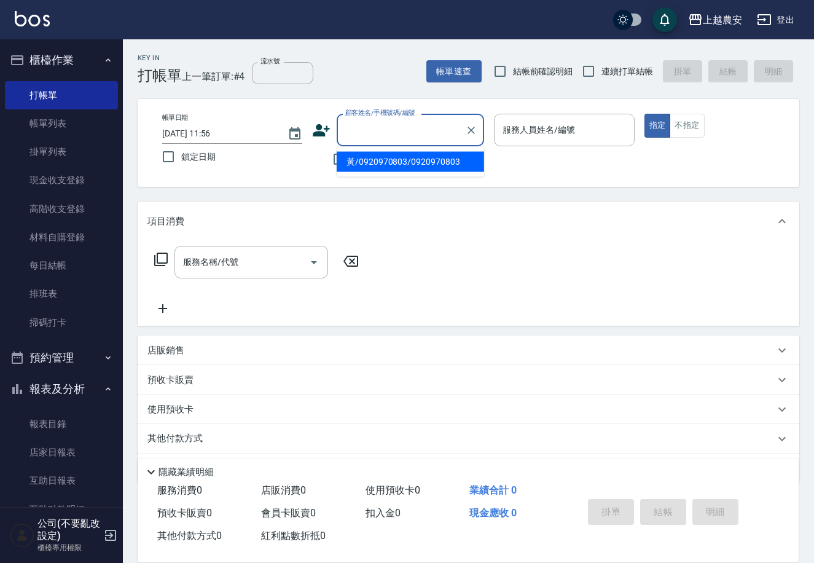
click at [420, 125] on input "顧客姓名/手機號碼/編號" at bounding box center [401, 129] width 118 height 21
click at [402, 160] on li "[PERSON_NAME]/0920970803/0920970803" at bounding box center [410, 162] width 147 height 20
type input "[PERSON_NAME]/0920970803/0920970803"
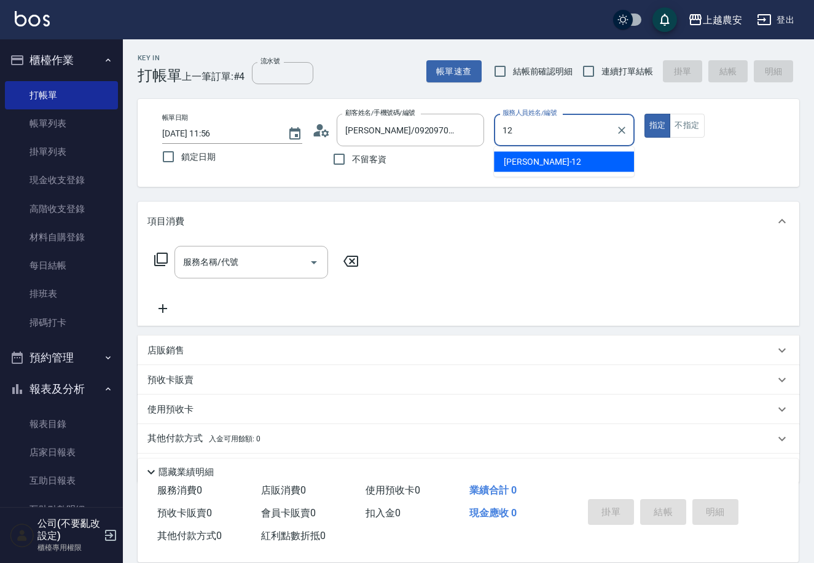
click at [578, 160] on div "[PERSON_NAME] -12" at bounding box center [564, 162] width 140 height 20
type input "[PERSON_NAME]-12"
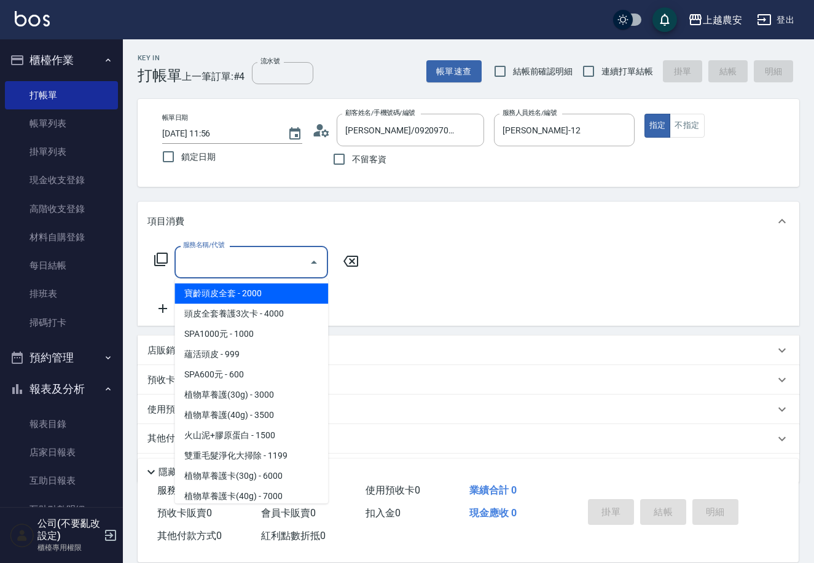
click at [236, 264] on input "服務名稱/代號" at bounding box center [242, 261] width 124 height 21
click at [165, 257] on icon at bounding box center [161, 259] width 15 height 15
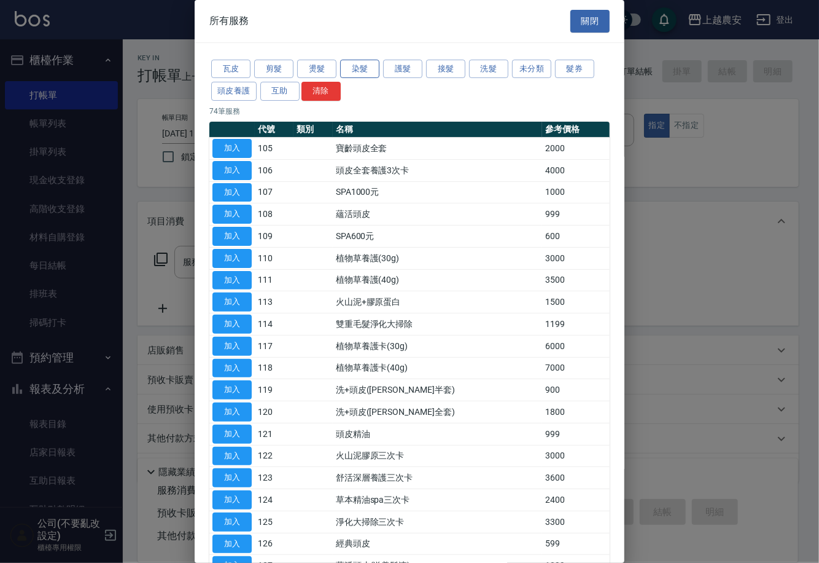
click at [353, 72] on button "染髮" at bounding box center [359, 69] width 39 height 19
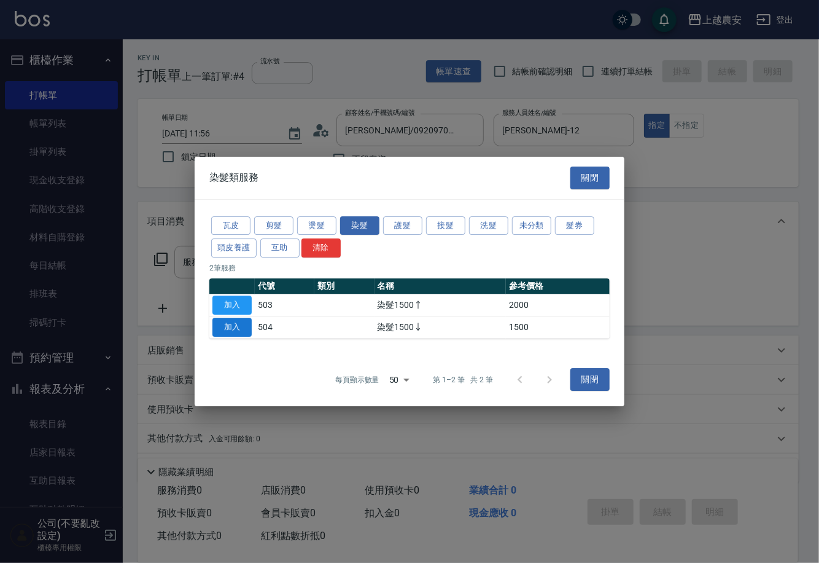
click at [222, 334] on button "加入" at bounding box center [232, 327] width 39 height 19
type input "染髮1500↓(504)"
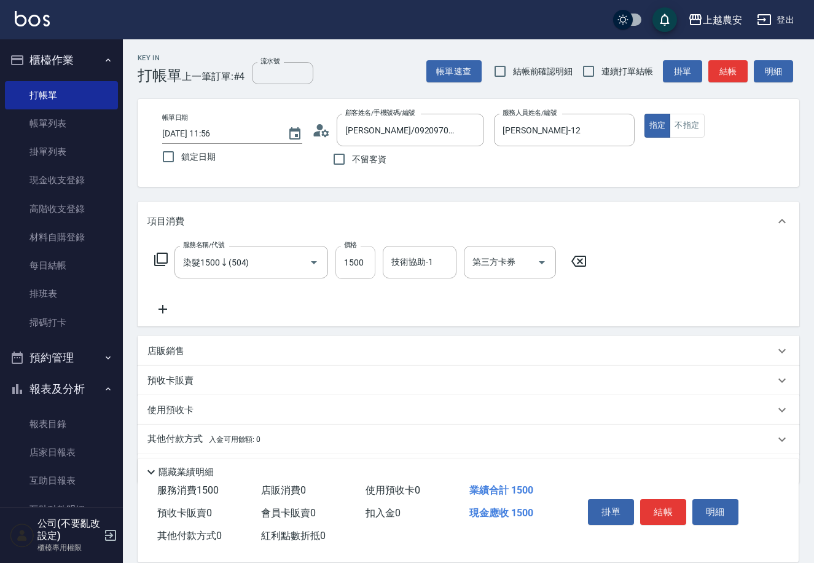
click at [341, 262] on input "1500" at bounding box center [355, 262] width 40 height 33
type input "999"
click at [668, 517] on button "結帳" at bounding box center [663, 512] width 46 height 26
